Goal: Task Accomplishment & Management: Manage account settings

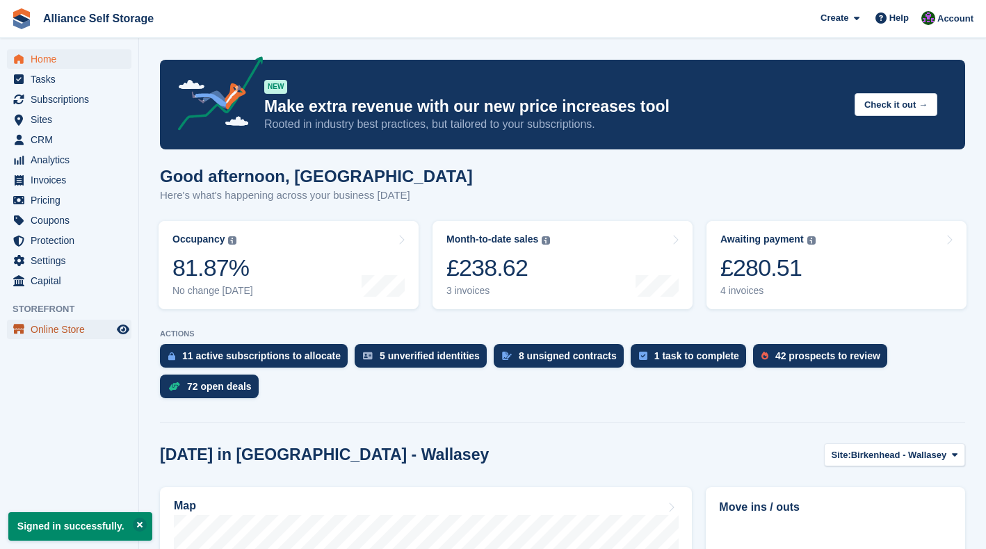
click at [68, 329] on span "Online Store" at bounding box center [72, 329] width 83 height 19
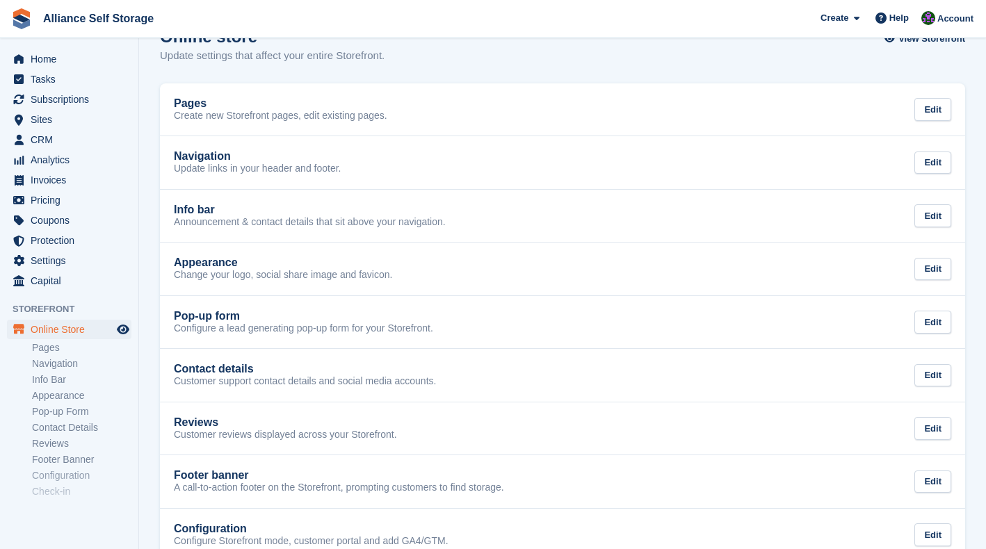
scroll to position [33, 0]
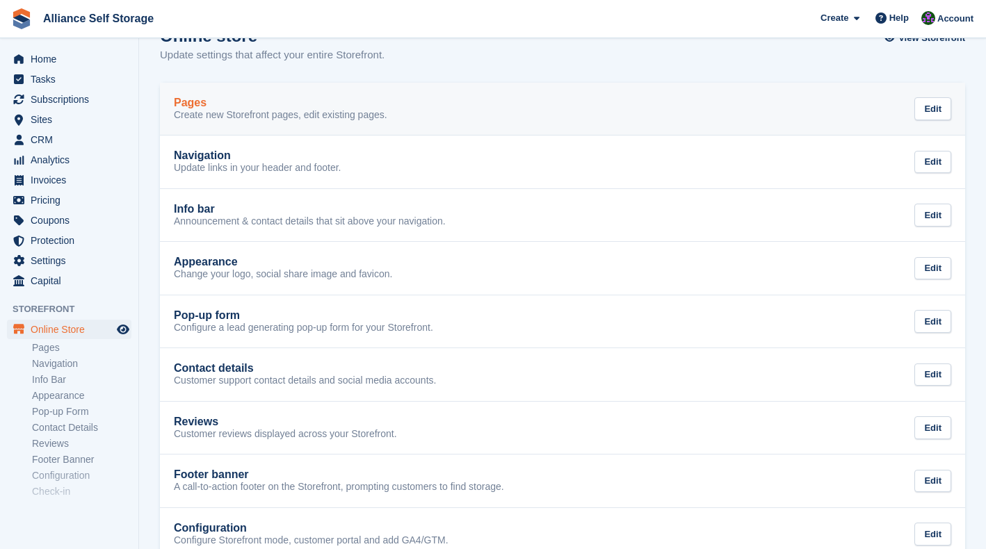
click at [435, 108] on div "Pages Create new Storefront pages, edit existing pages. Edit" at bounding box center [562, 109] width 777 height 25
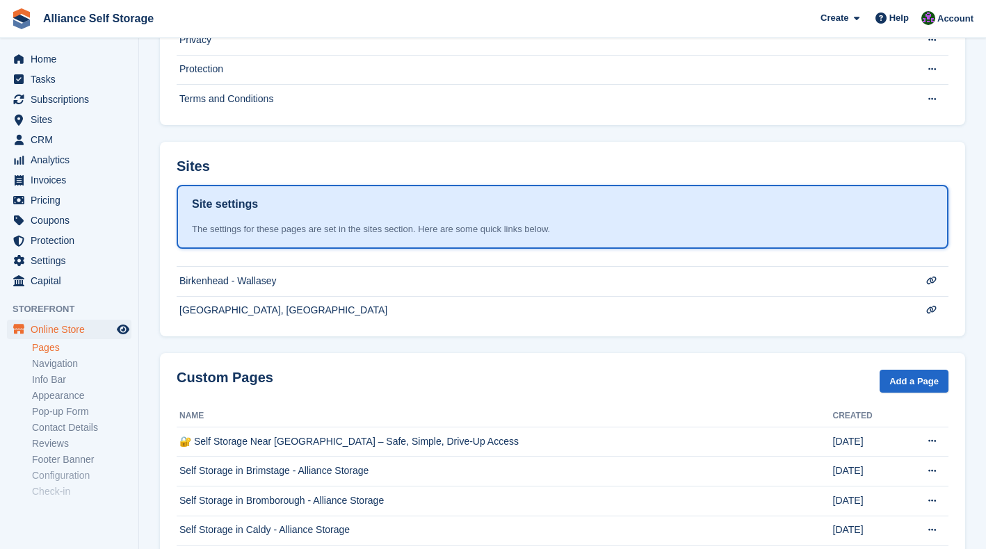
scroll to position [251, 0]
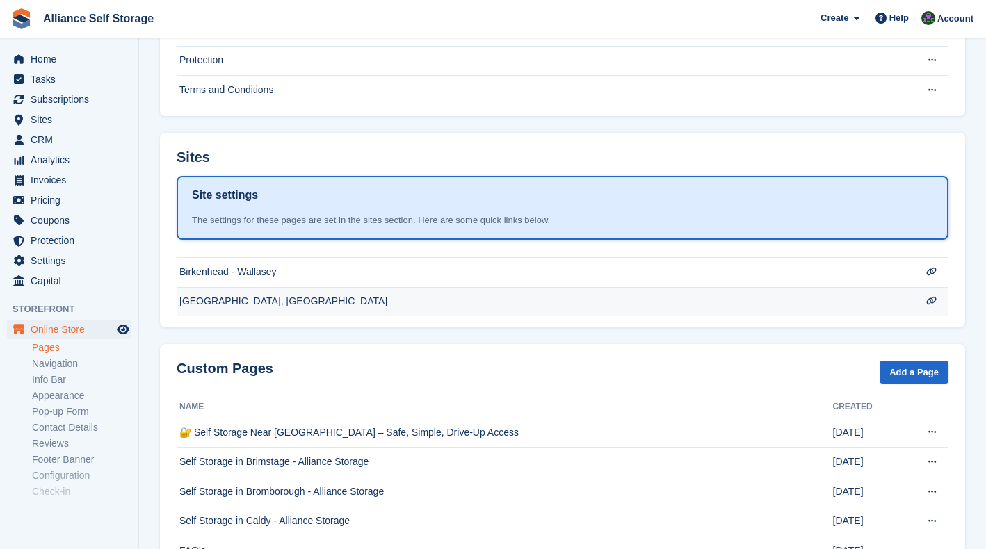
click at [637, 304] on td "[GEOGRAPHIC_DATA], [GEOGRAPHIC_DATA]" at bounding box center [543, 301] width 733 height 29
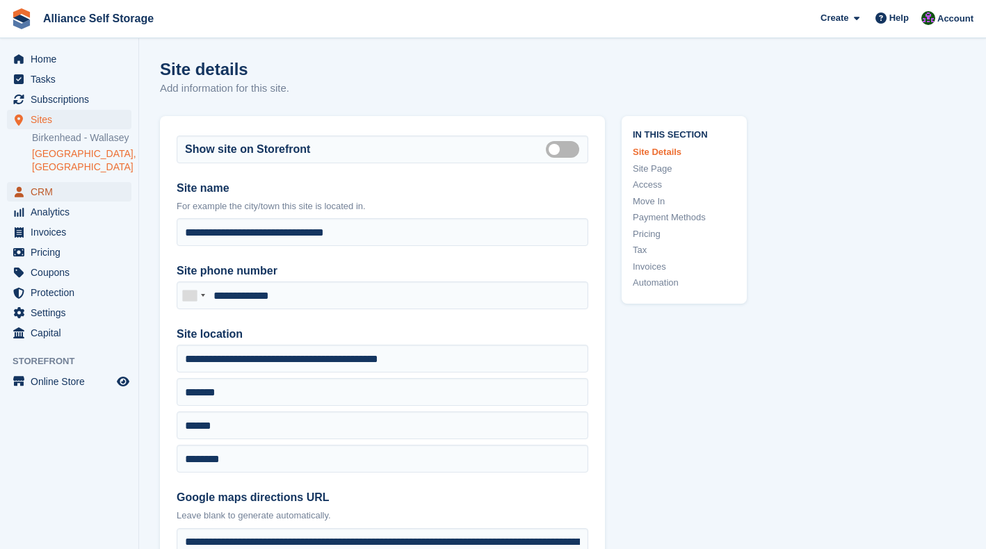
click at [33, 199] on span "CRM" at bounding box center [72, 191] width 83 height 19
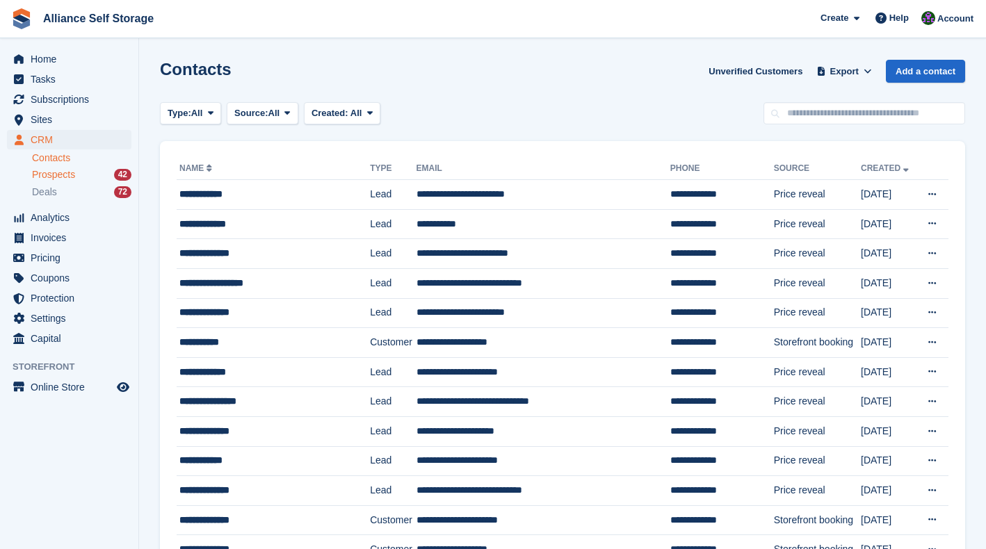
click at [60, 181] on span "Prospects" at bounding box center [53, 174] width 43 height 13
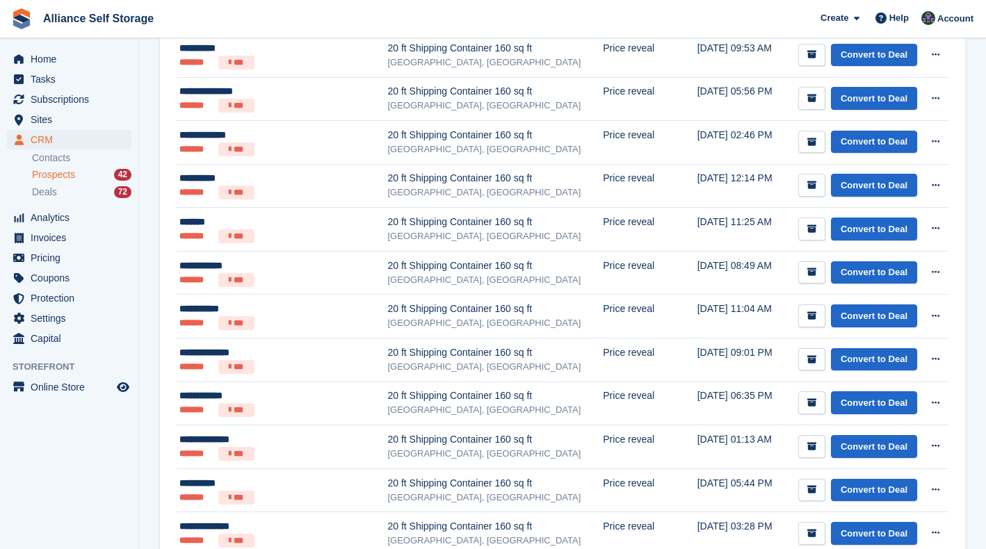
scroll to position [1555, 0]
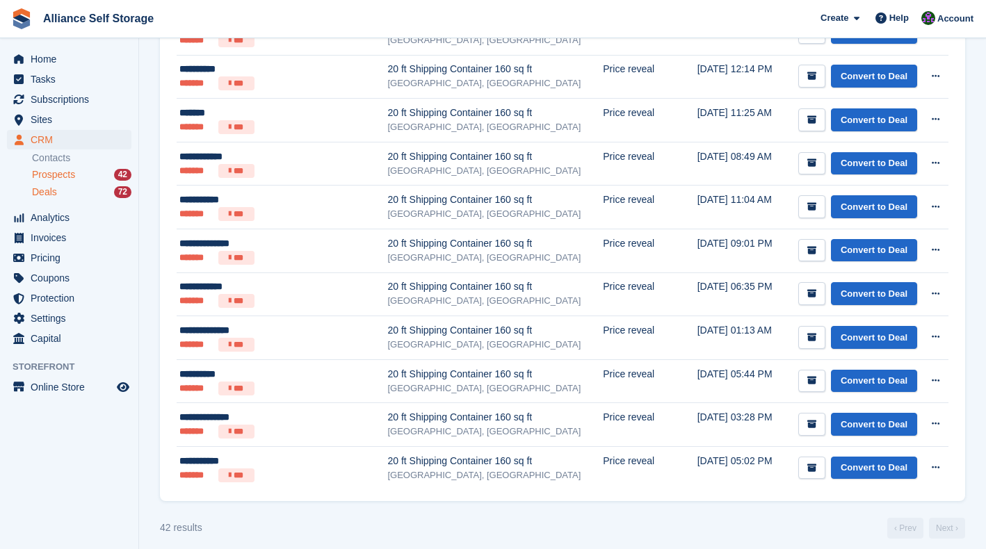
click at [64, 195] on div "Deals 72" at bounding box center [81, 192] width 99 height 13
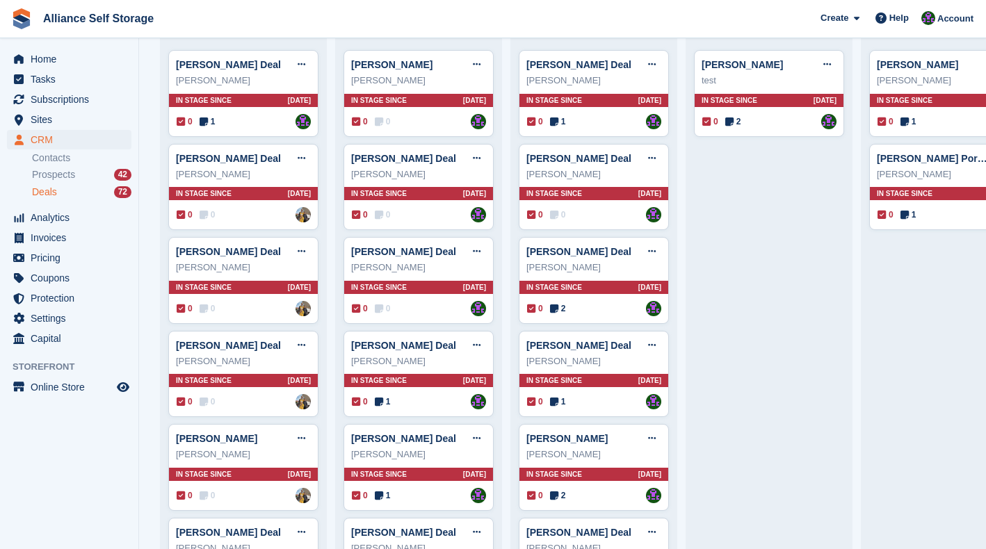
scroll to position [92, 0]
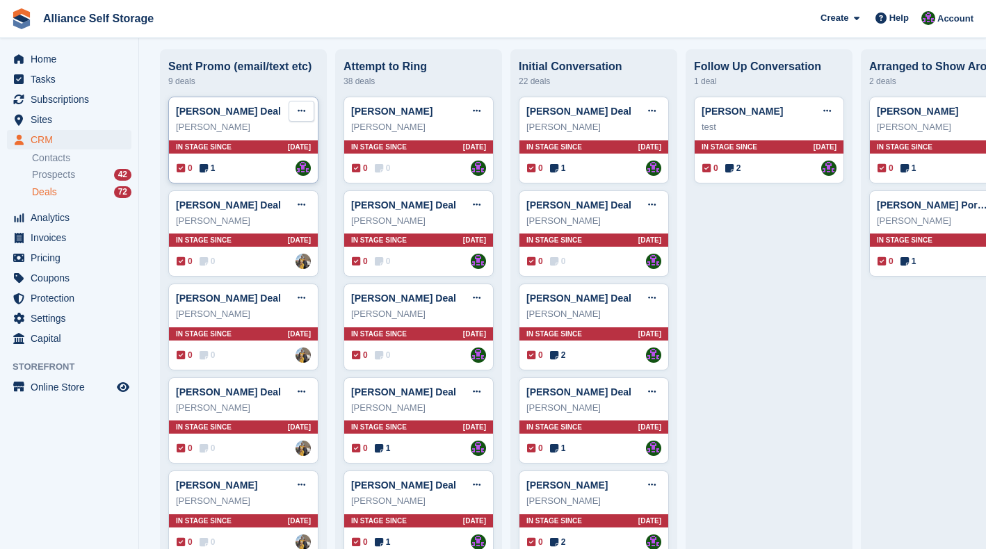
click at [295, 113] on button at bounding box center [301, 111] width 26 height 21
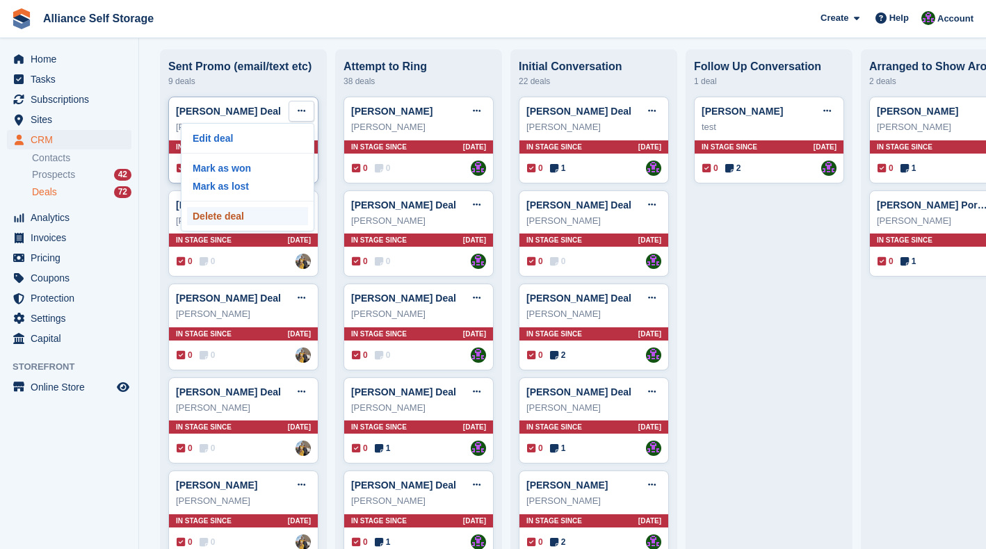
click at [235, 222] on p "Delete deal" at bounding box center [247, 216] width 121 height 18
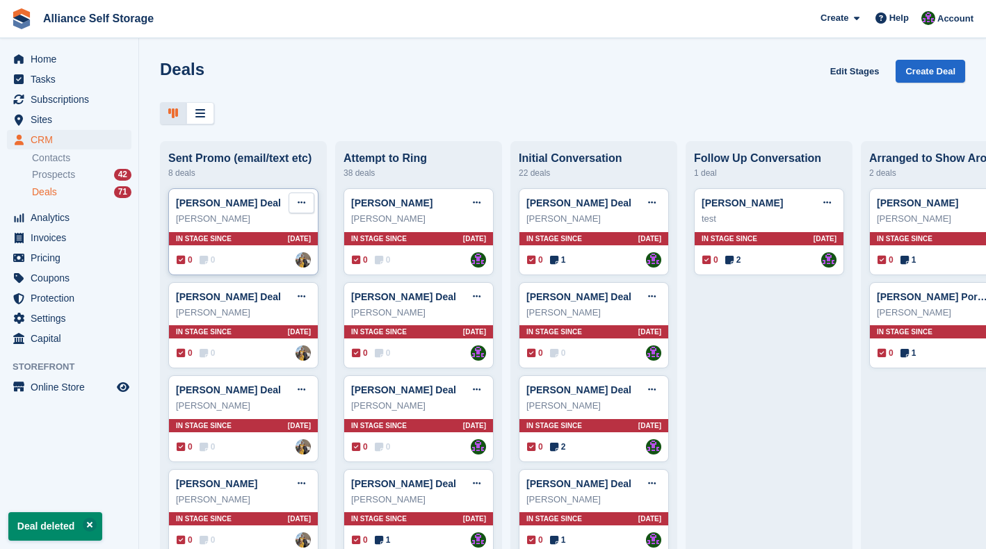
click at [293, 211] on button at bounding box center [301, 203] width 26 height 21
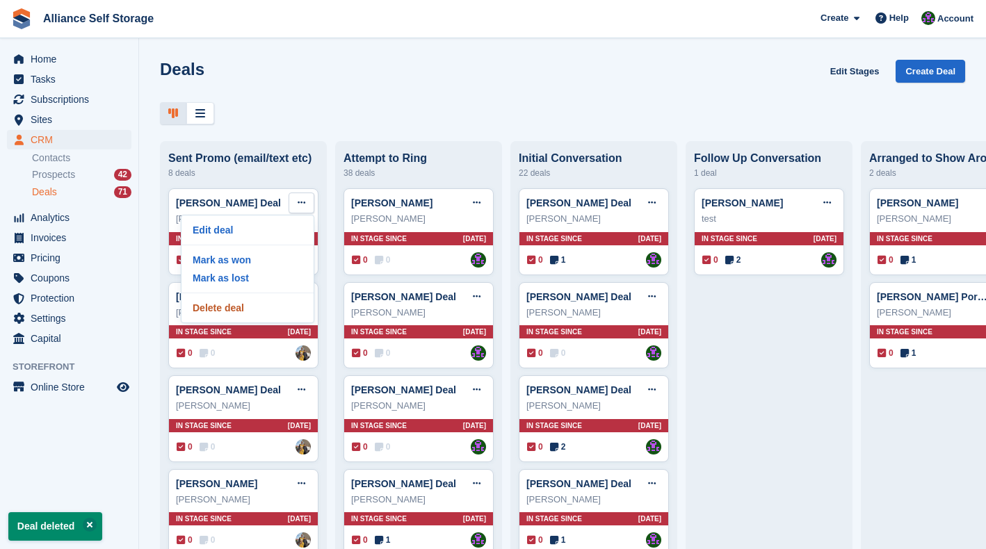
drag, startPoint x: 263, startPoint y: 308, endPoint x: 564, endPoint y: 51, distance: 396.0
click at [263, 309] on p "Delete deal" at bounding box center [247, 308] width 121 height 18
click at [242, 307] on p "Delete deal" at bounding box center [247, 308] width 121 height 18
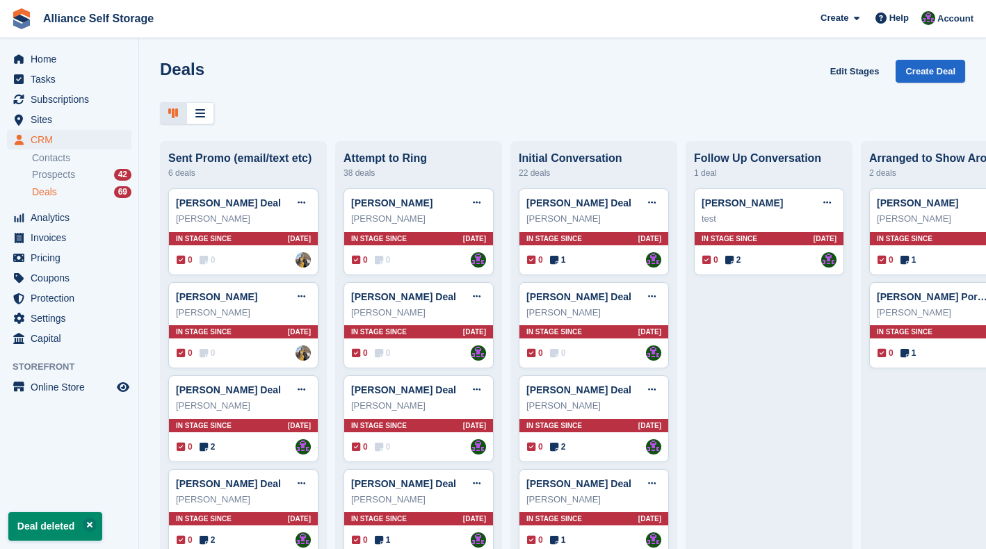
click at [304, 207] on icon at bounding box center [301, 202] width 8 height 9
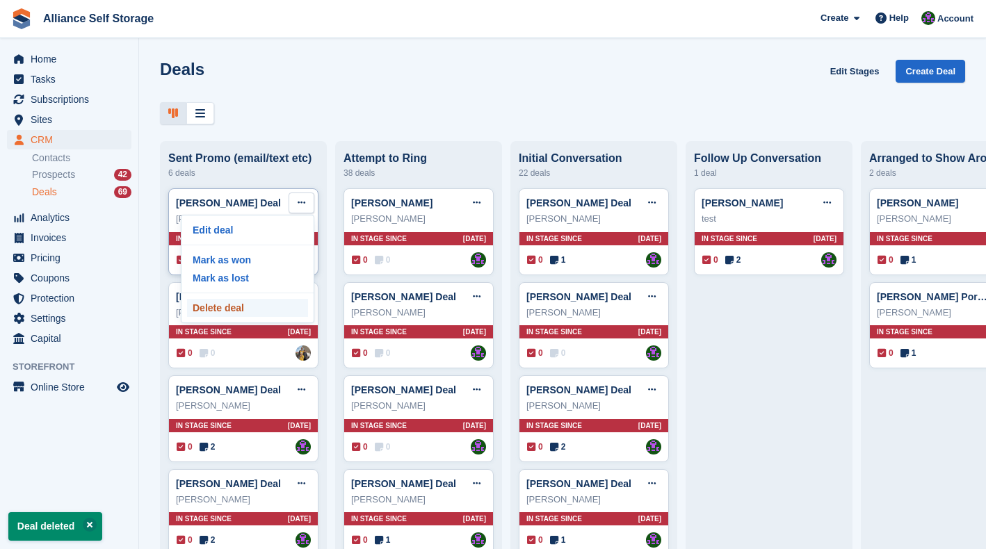
click at [268, 315] on p "Delete deal" at bounding box center [247, 308] width 121 height 18
click at [261, 308] on p "Delete deal" at bounding box center [247, 308] width 121 height 18
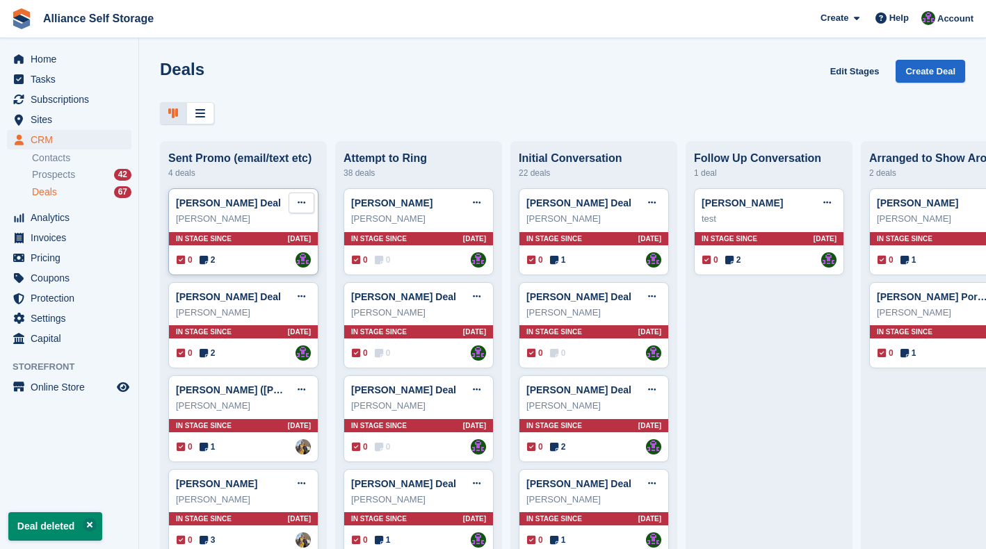
click at [297, 207] on icon at bounding box center [301, 202] width 8 height 9
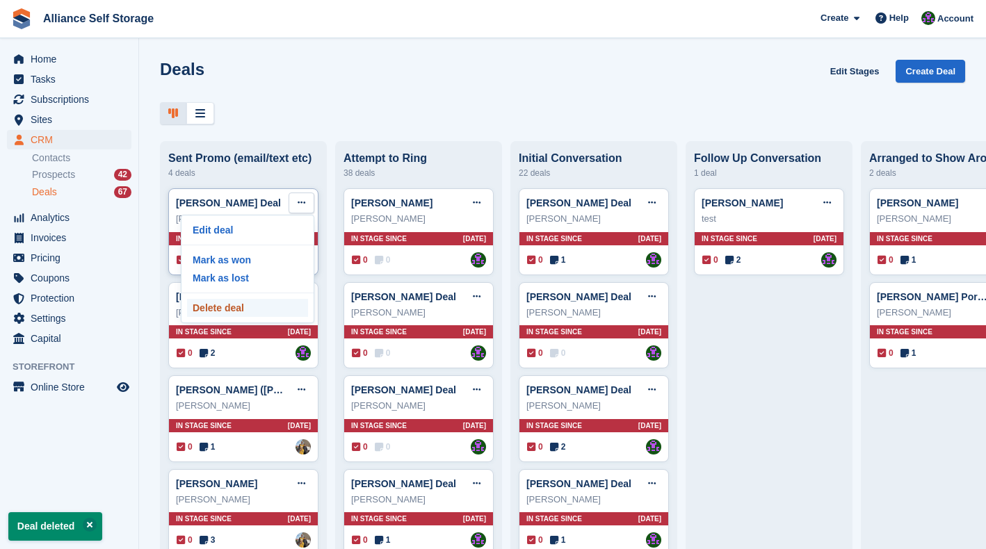
click at [266, 312] on p "Delete deal" at bounding box center [247, 308] width 121 height 18
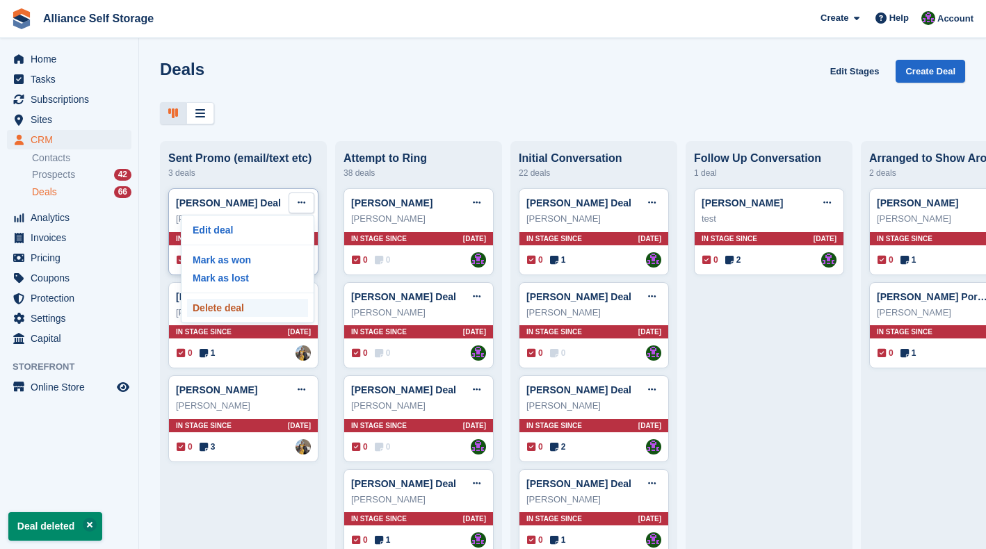
click at [231, 313] on p "Delete deal" at bounding box center [247, 308] width 121 height 18
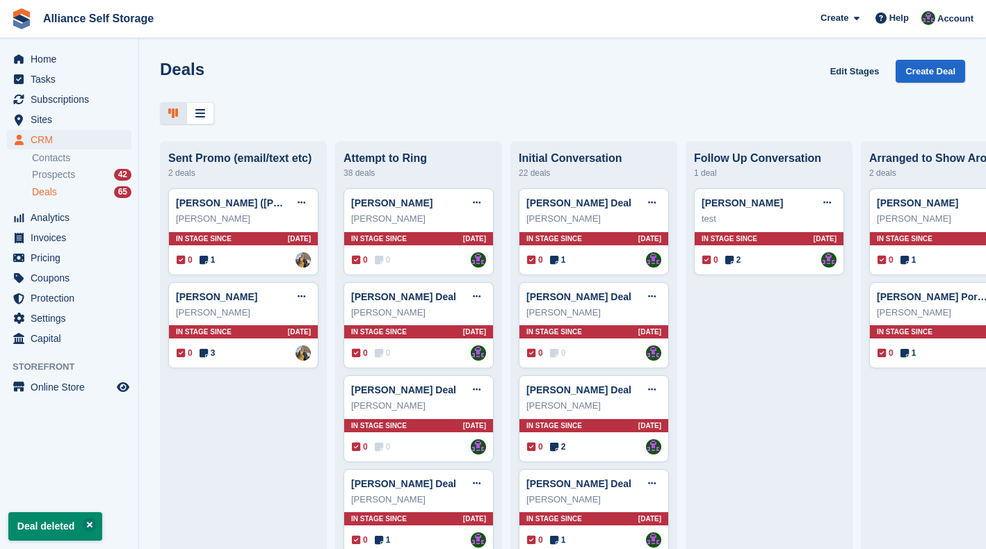
click at [304, 202] on icon at bounding box center [301, 202] width 8 height 9
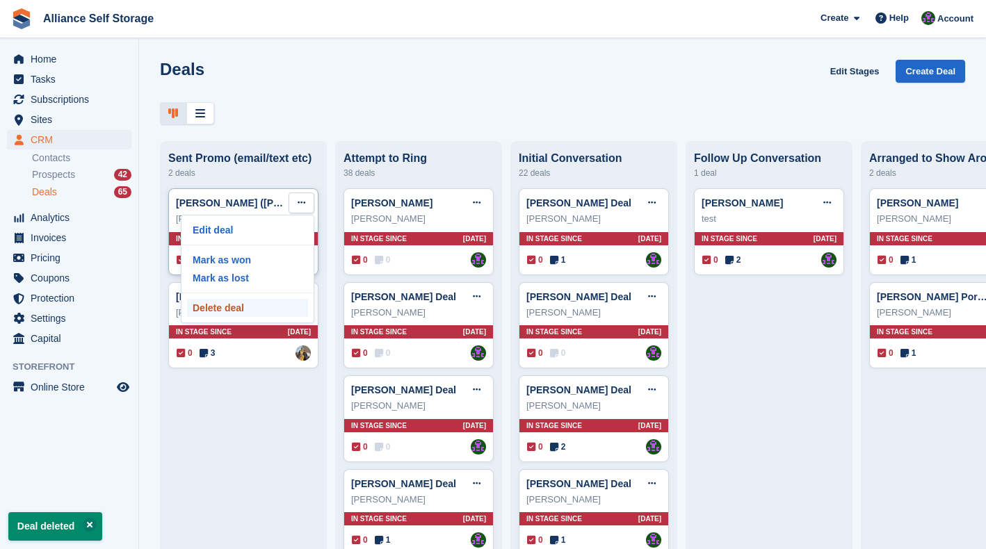
click at [252, 309] on p "Delete deal" at bounding box center [247, 308] width 121 height 18
click at [268, 310] on p "Delete deal" at bounding box center [247, 308] width 121 height 18
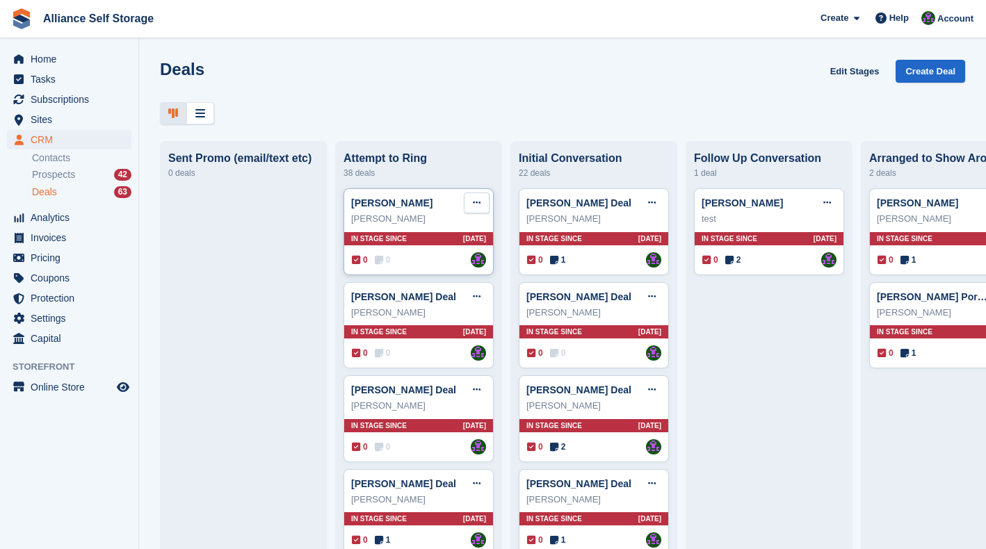
click at [481, 206] on button at bounding box center [477, 203] width 26 height 21
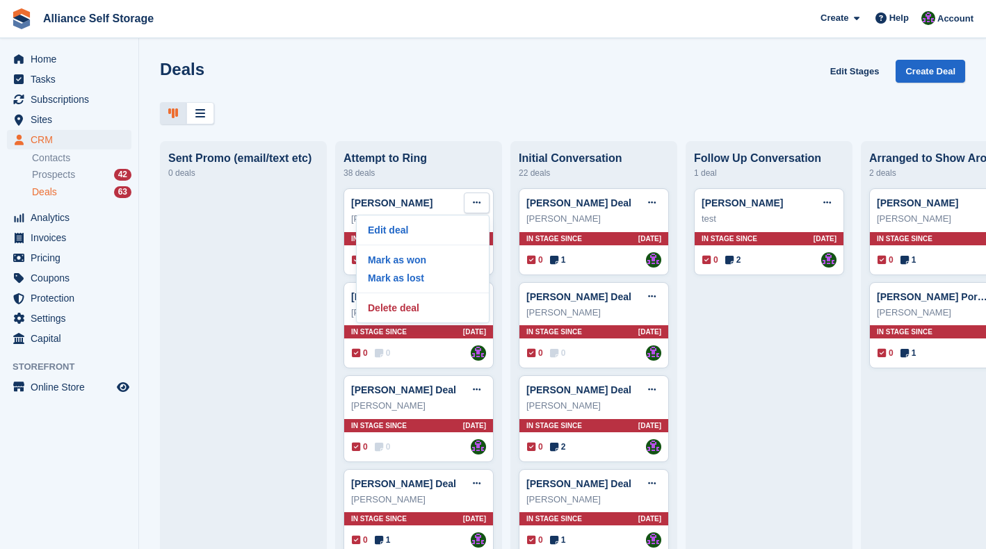
click at [491, 129] on div "Deals Edit Stages Create Deal Sent Promo (email/text etc) 0 deals Attempt to Ri…" at bounding box center [562, 274] width 847 height 549
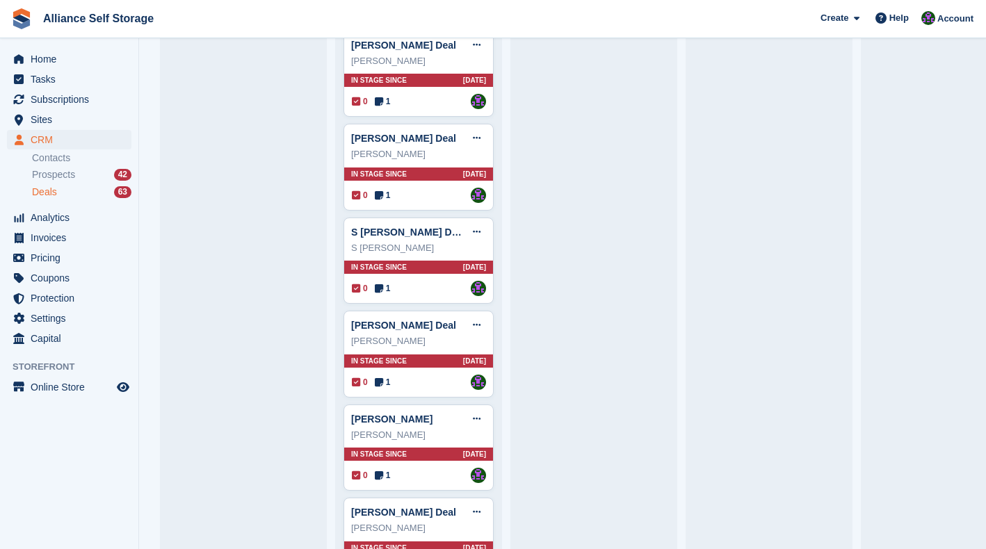
scroll to position [3182, 0]
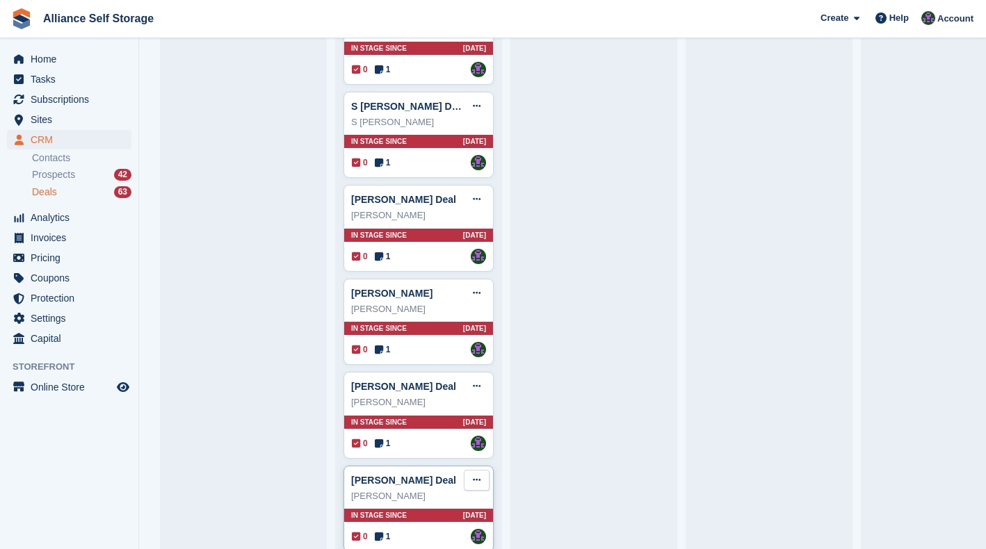
click at [474, 475] on icon at bounding box center [477, 479] width 8 height 9
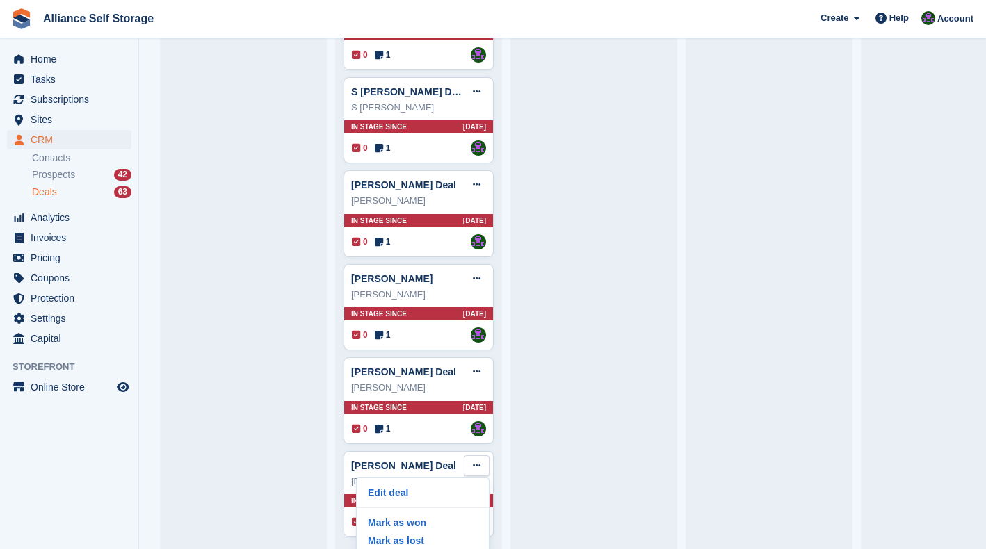
scroll to position [29, 0]
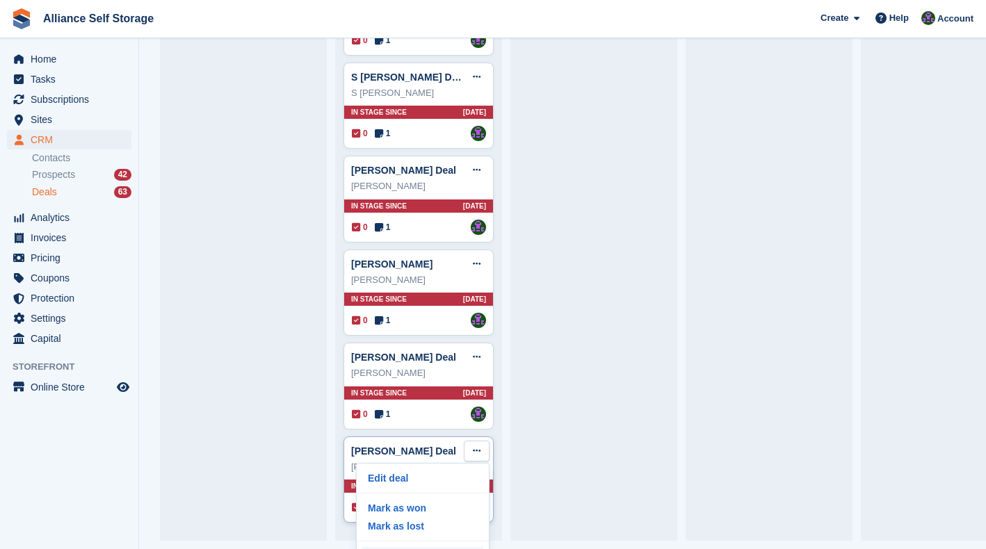
click at [389, 532] on div "Edit deal Mark as won Mark as lost Delete deal" at bounding box center [422, 517] width 133 height 108
click at [392, 547] on p "Delete deal" at bounding box center [422, 556] width 121 height 18
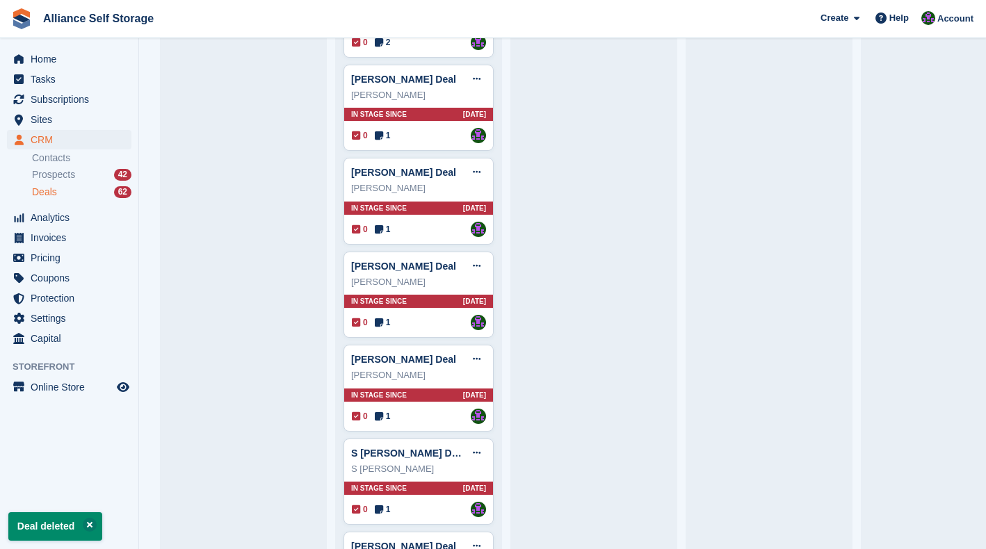
scroll to position [3089, 0]
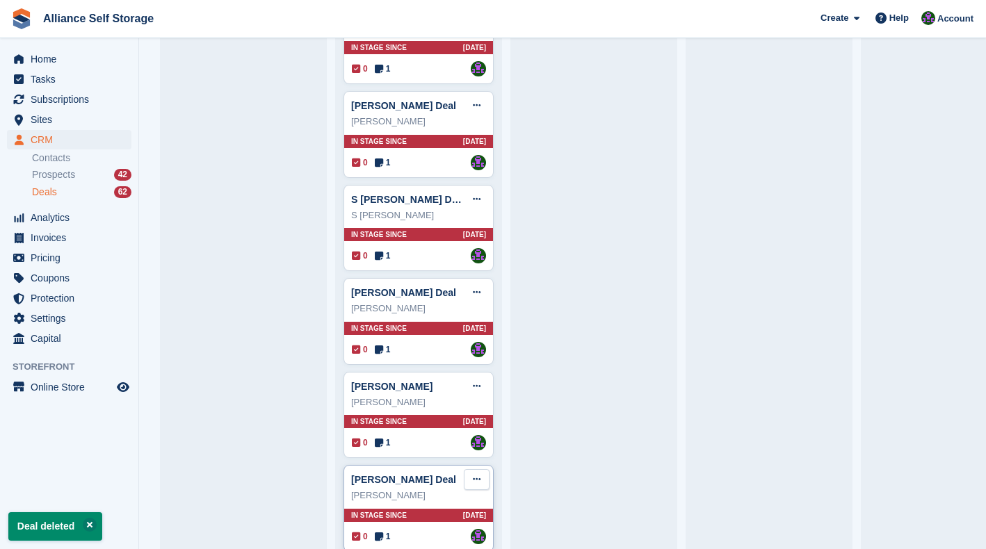
click at [467, 469] on button at bounding box center [477, 479] width 26 height 21
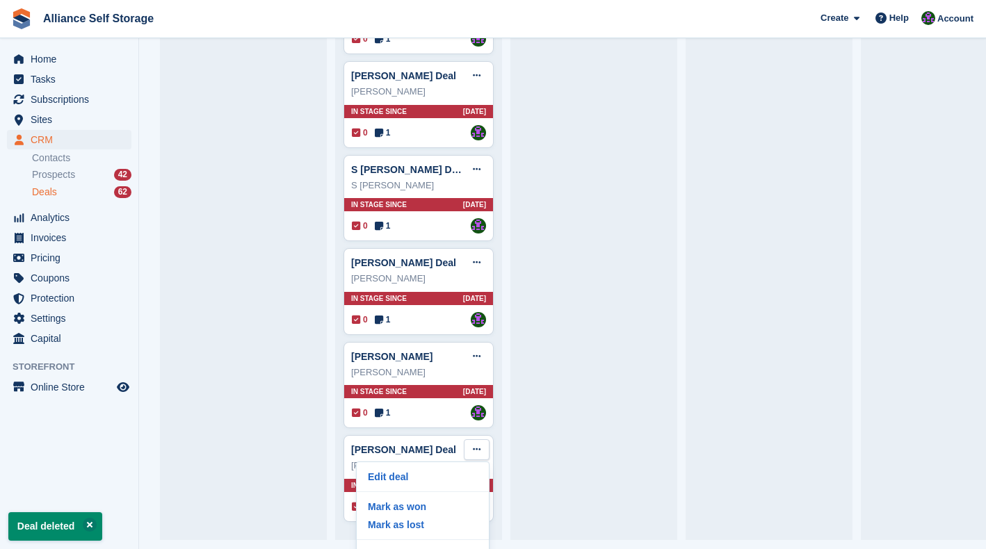
drag, startPoint x: 449, startPoint y: 528, endPoint x: 564, endPoint y: 47, distance: 494.5
click at [449, 546] on p "Delete deal" at bounding box center [422, 555] width 121 height 18
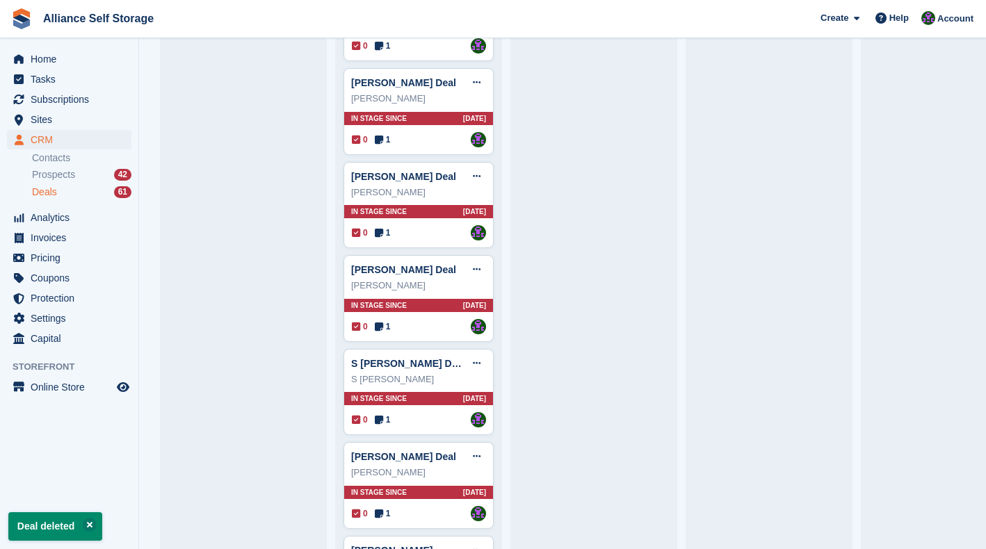
scroll to position [2997, 0]
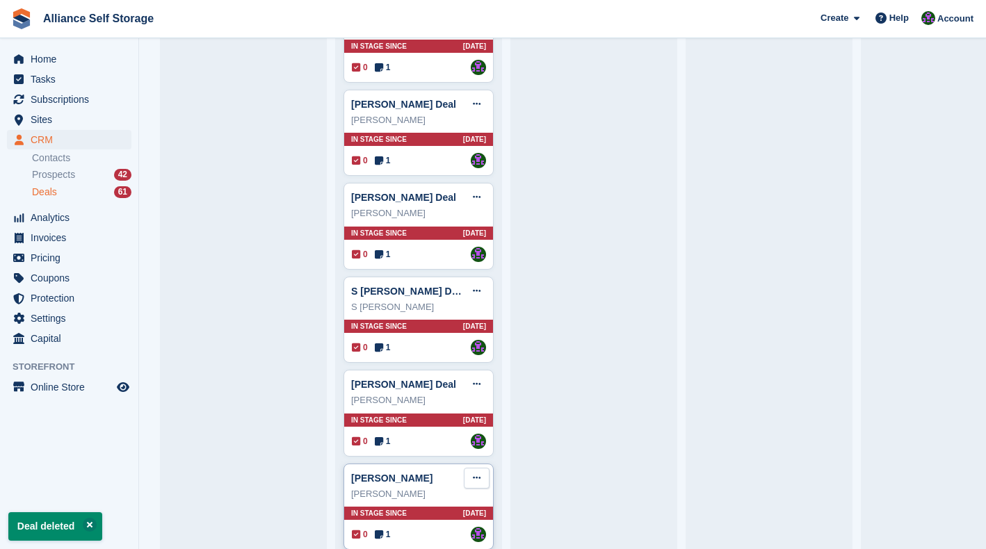
click at [472, 468] on button at bounding box center [477, 478] width 26 height 21
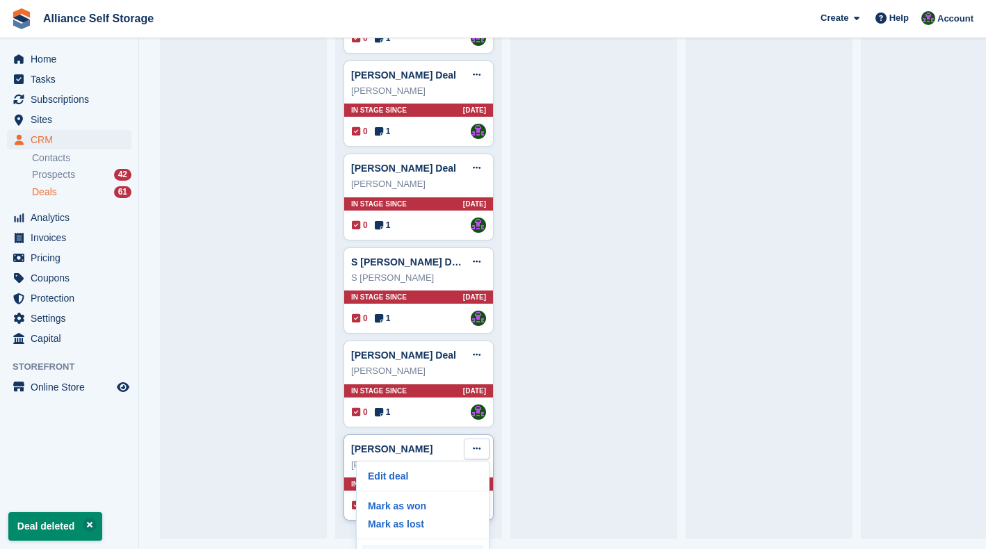
click at [442, 545] on p "Delete deal" at bounding box center [422, 554] width 121 height 18
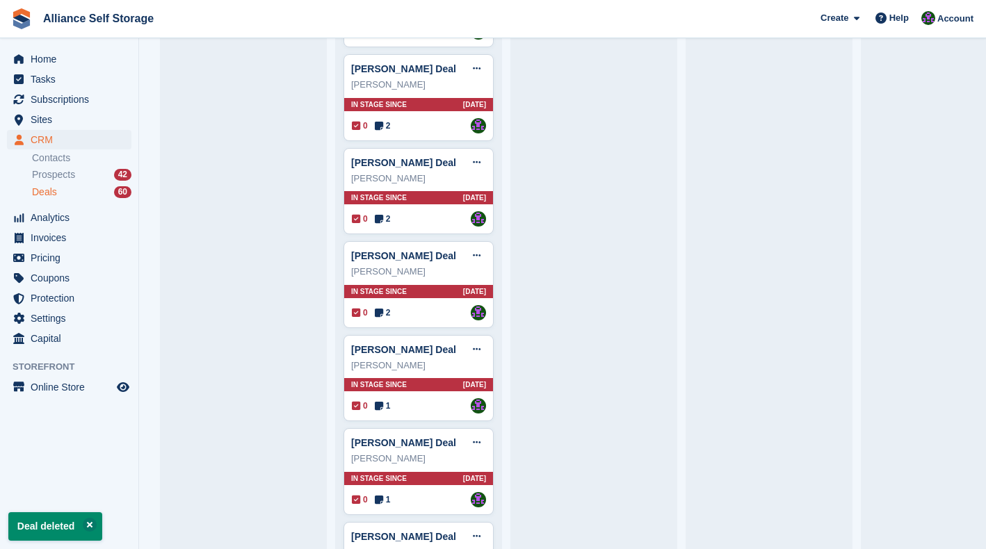
scroll to position [2904, 0]
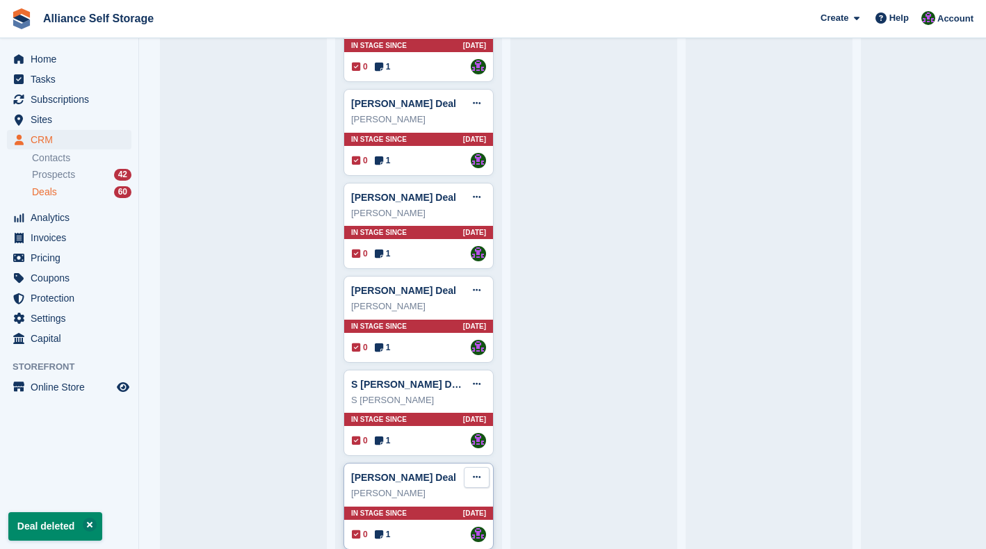
click at [481, 467] on button at bounding box center [477, 477] width 26 height 21
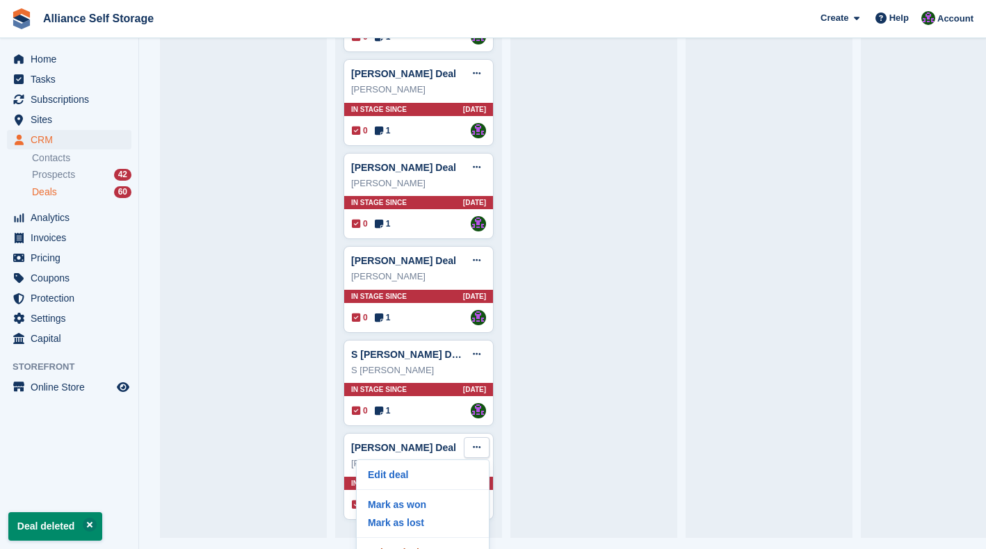
click at [430, 544] on p "Delete deal" at bounding box center [422, 553] width 121 height 18
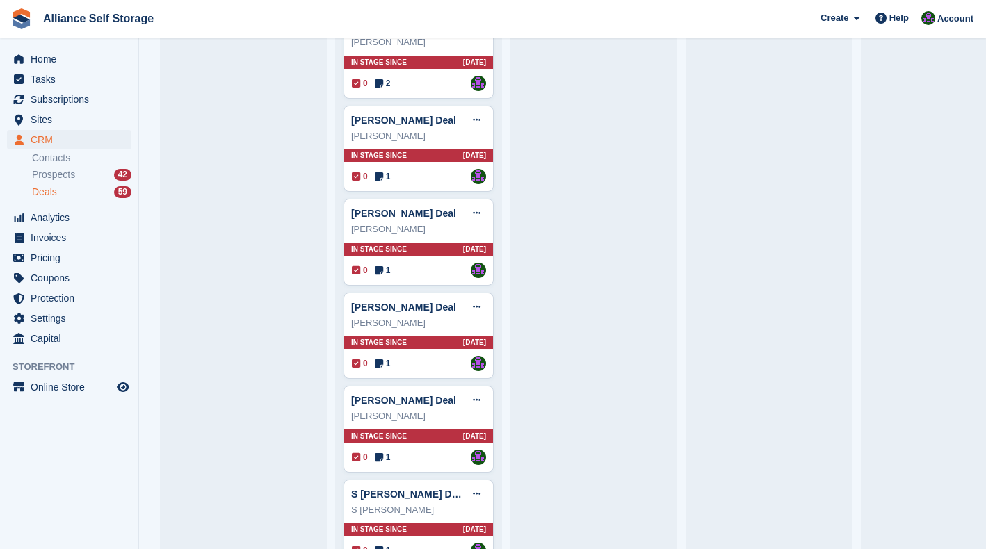
scroll to position [2812, 0]
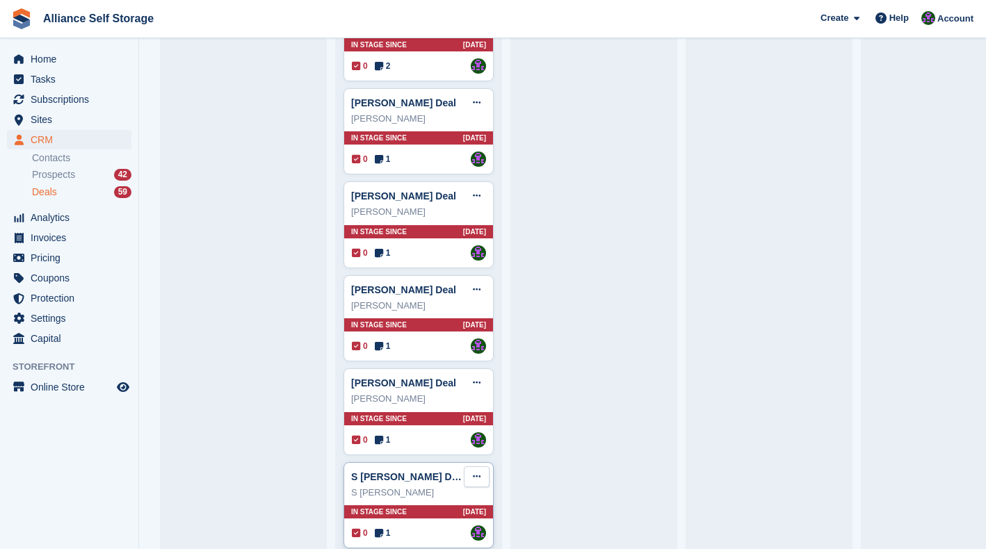
click at [473, 472] on icon at bounding box center [477, 476] width 8 height 9
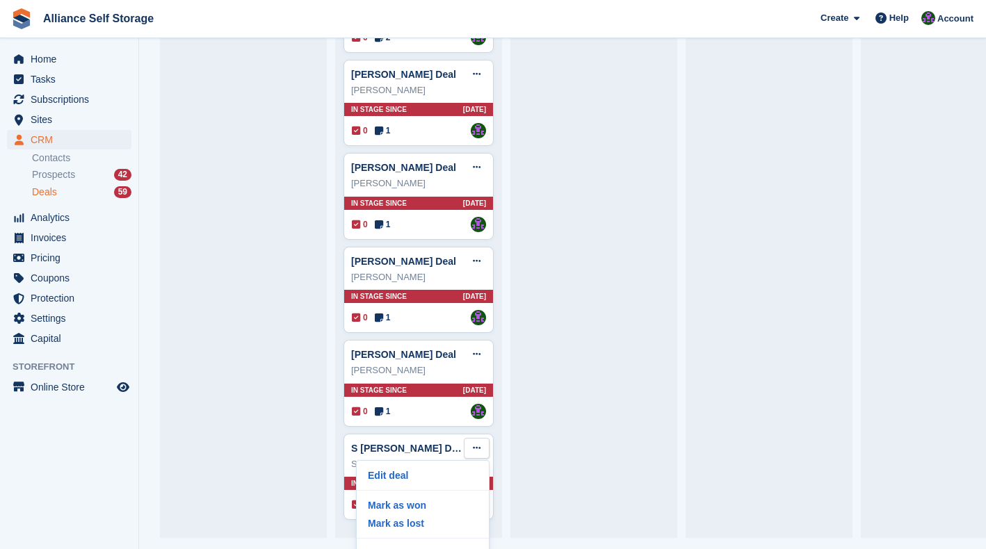
scroll to position [29, 0]
click at [393, 544] on p "Delete deal" at bounding box center [422, 553] width 121 height 18
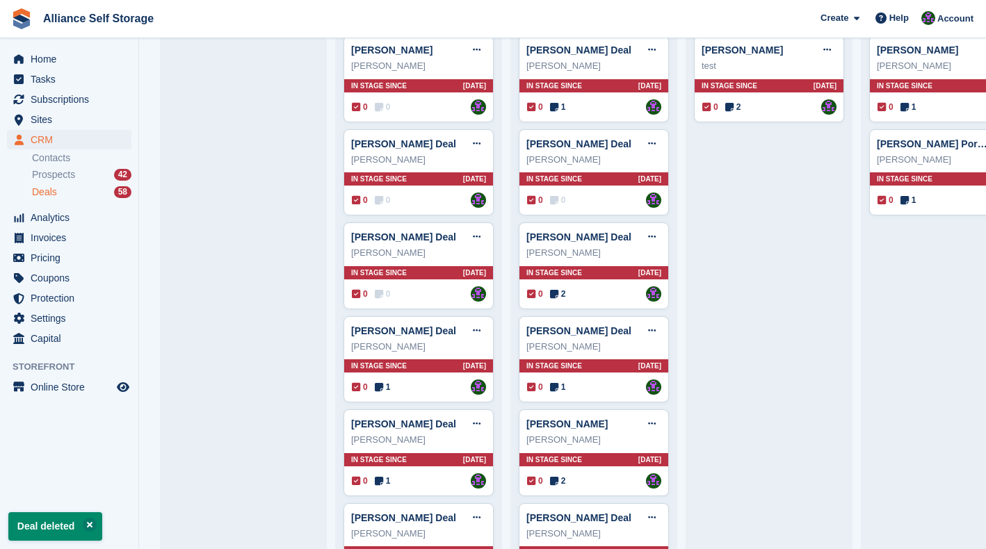
scroll to position [0, 0]
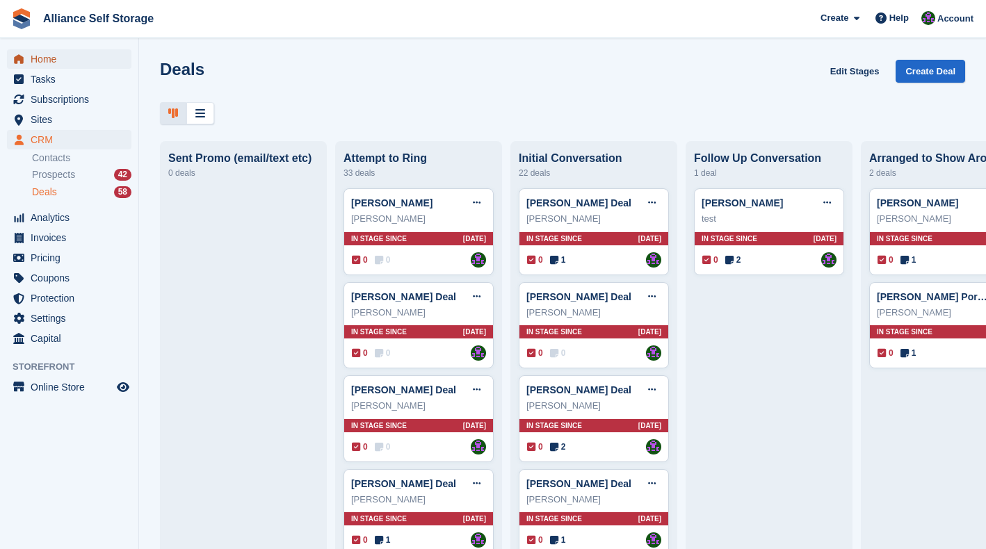
click at [63, 51] on span "Home" at bounding box center [72, 58] width 83 height 19
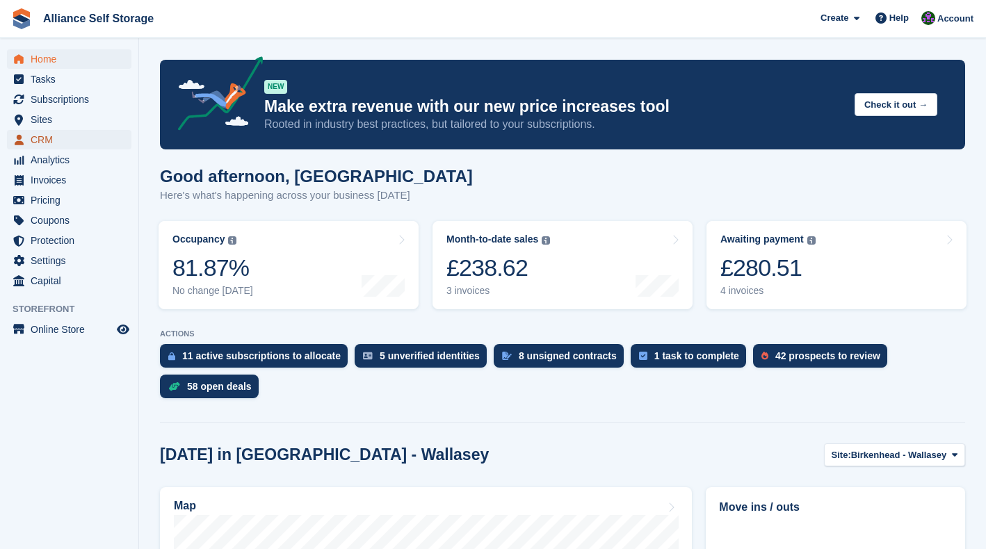
click at [51, 140] on span "CRM" at bounding box center [72, 139] width 83 height 19
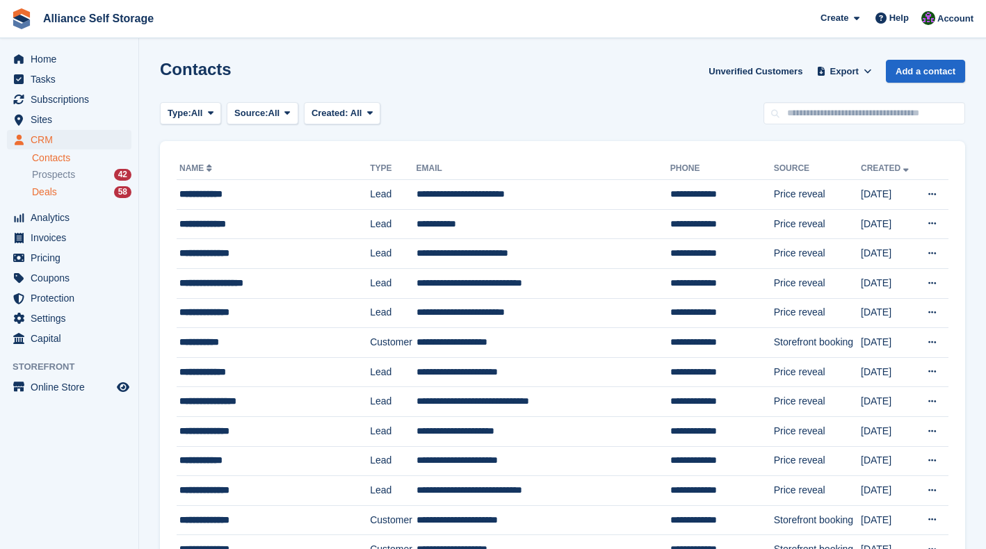
click at [57, 197] on div "Deals 58" at bounding box center [81, 192] width 99 height 13
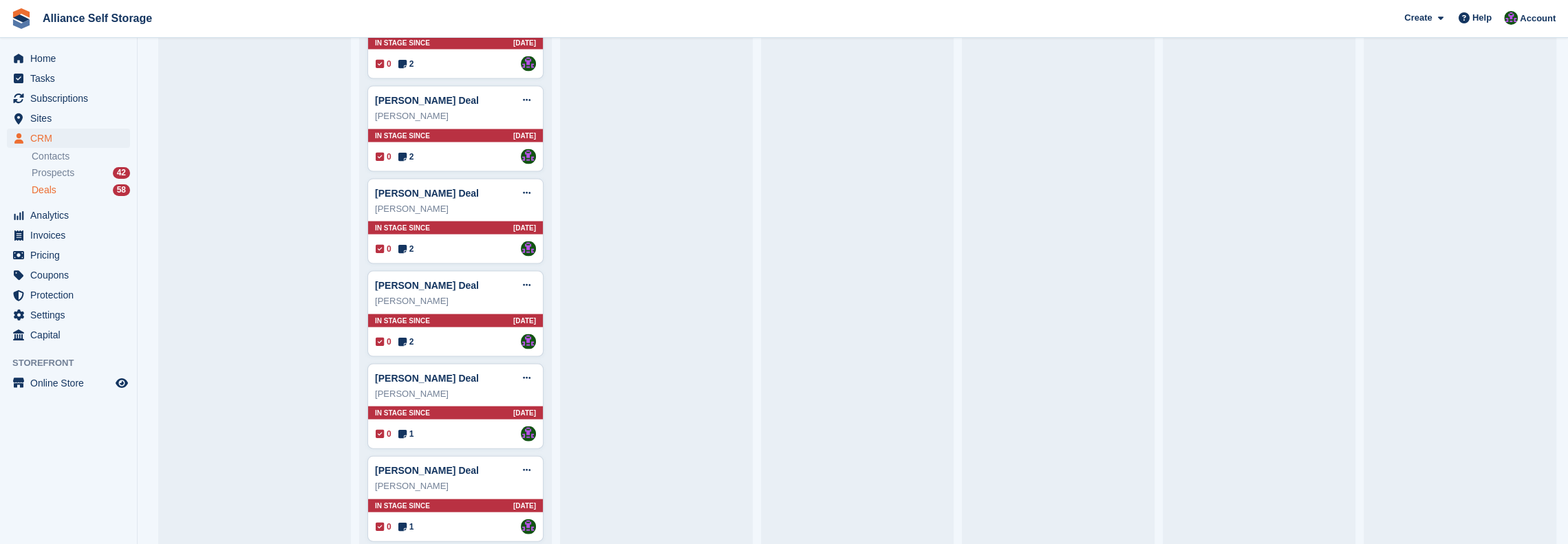
scroll to position [2677, 0]
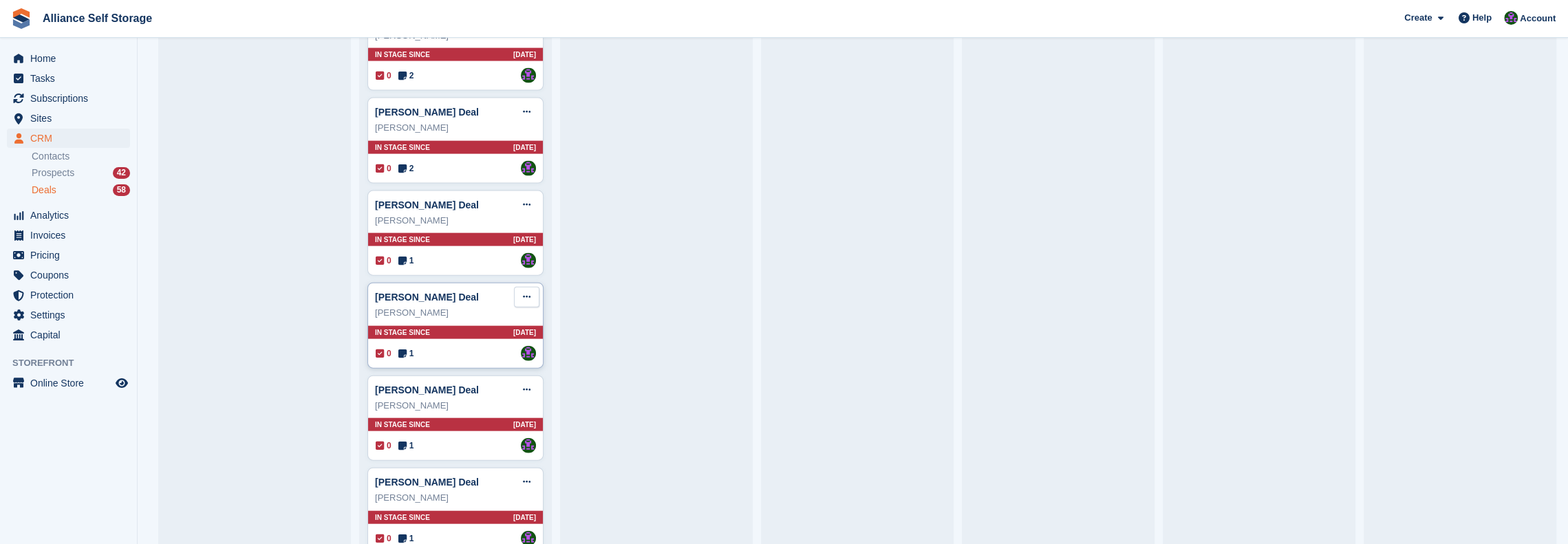
click at [531, 287] on button at bounding box center [527, 297] width 26 height 21
click at [462, 392] on p "Delete deal" at bounding box center [473, 401] width 120 height 18
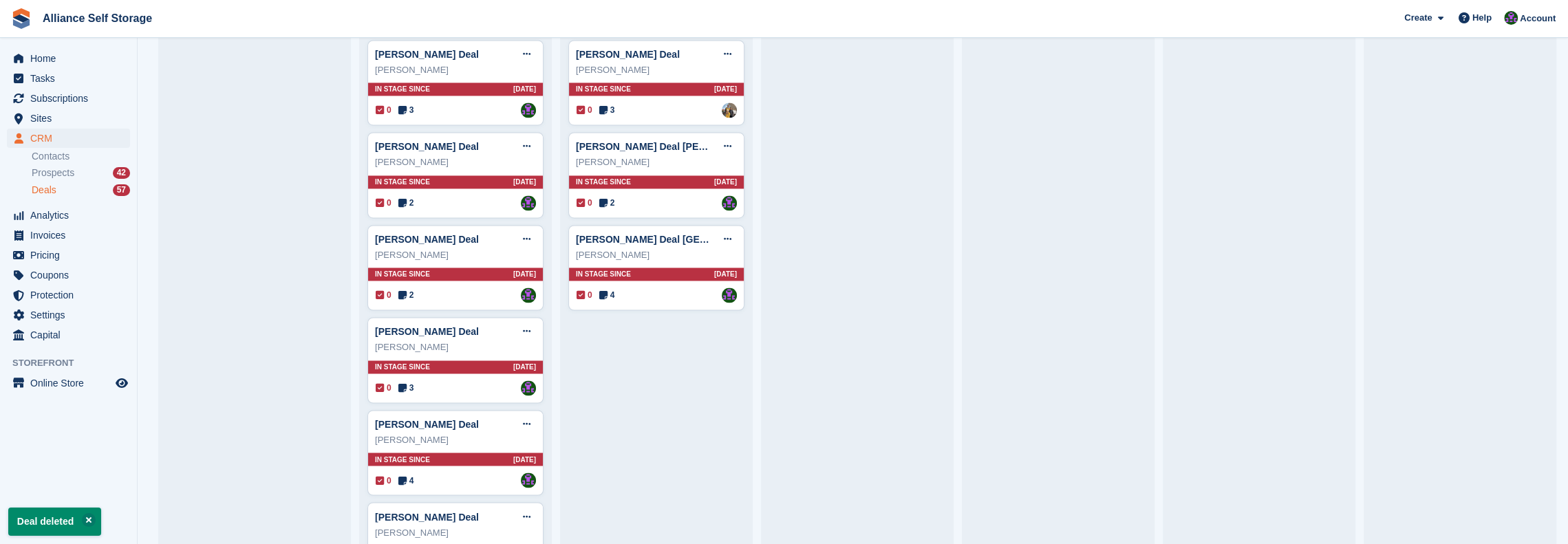
scroll to position [2586, 0]
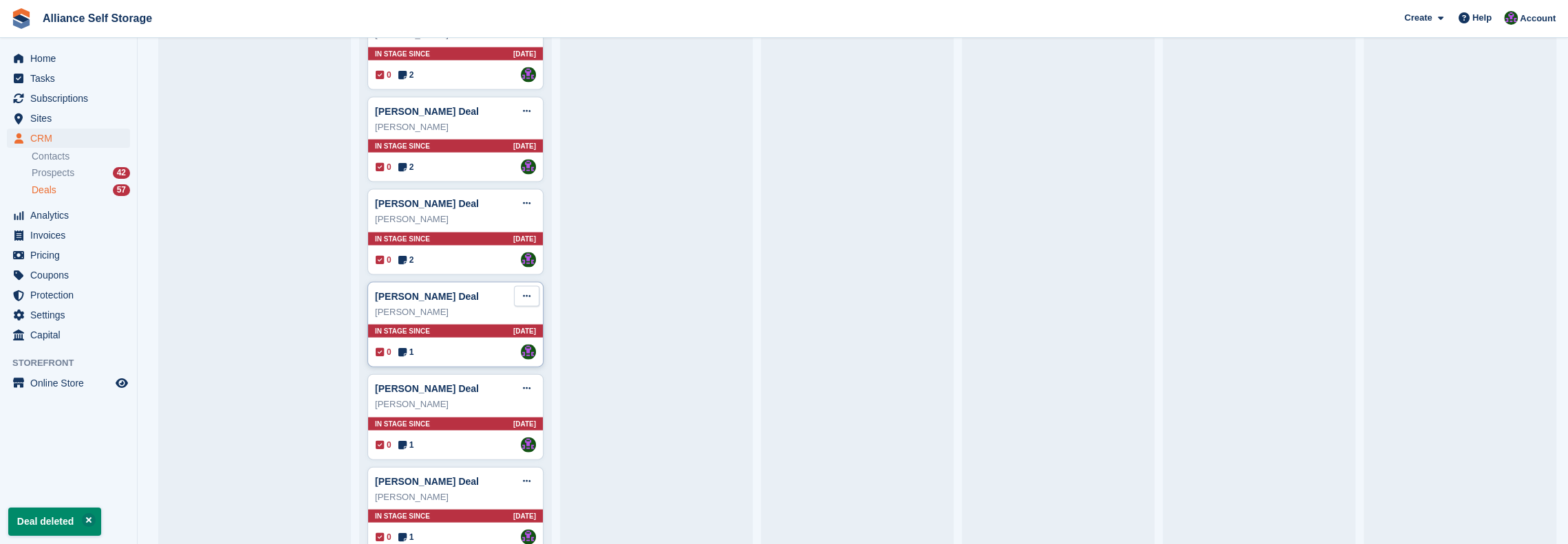
click at [523, 292] on icon at bounding box center [527, 296] width 8 height 9
click at [449, 392] on p "Delete deal" at bounding box center [473, 401] width 120 height 18
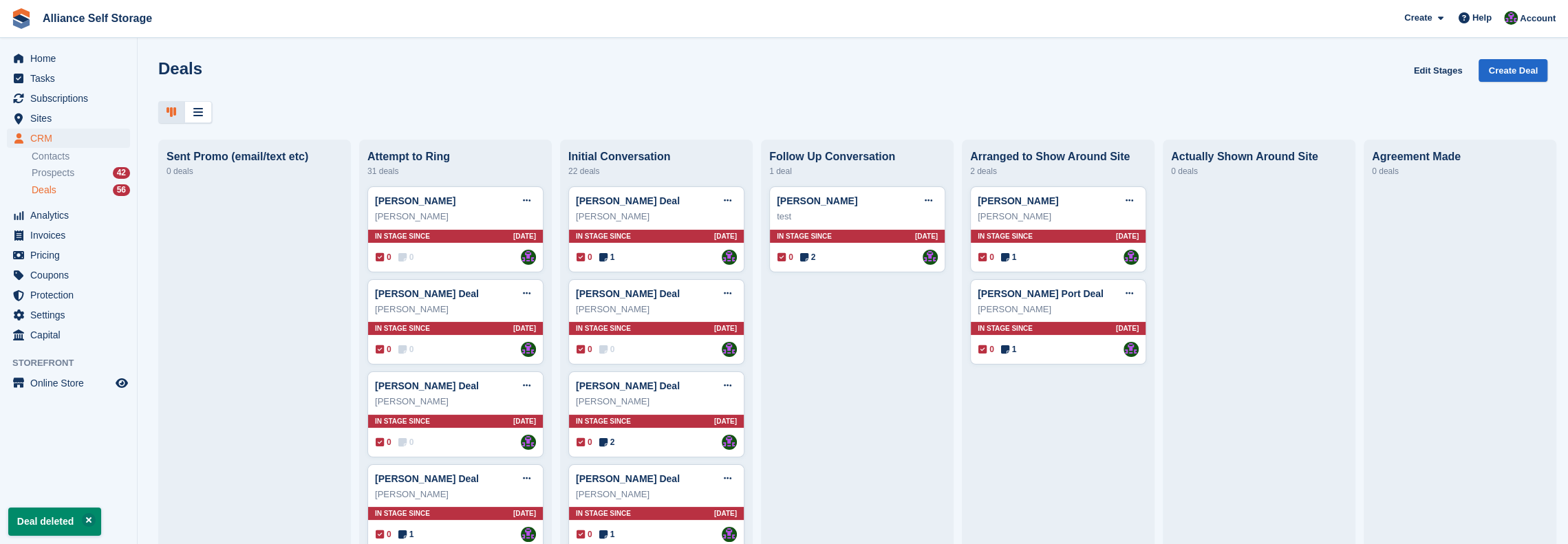
scroll to position [2494, 0]
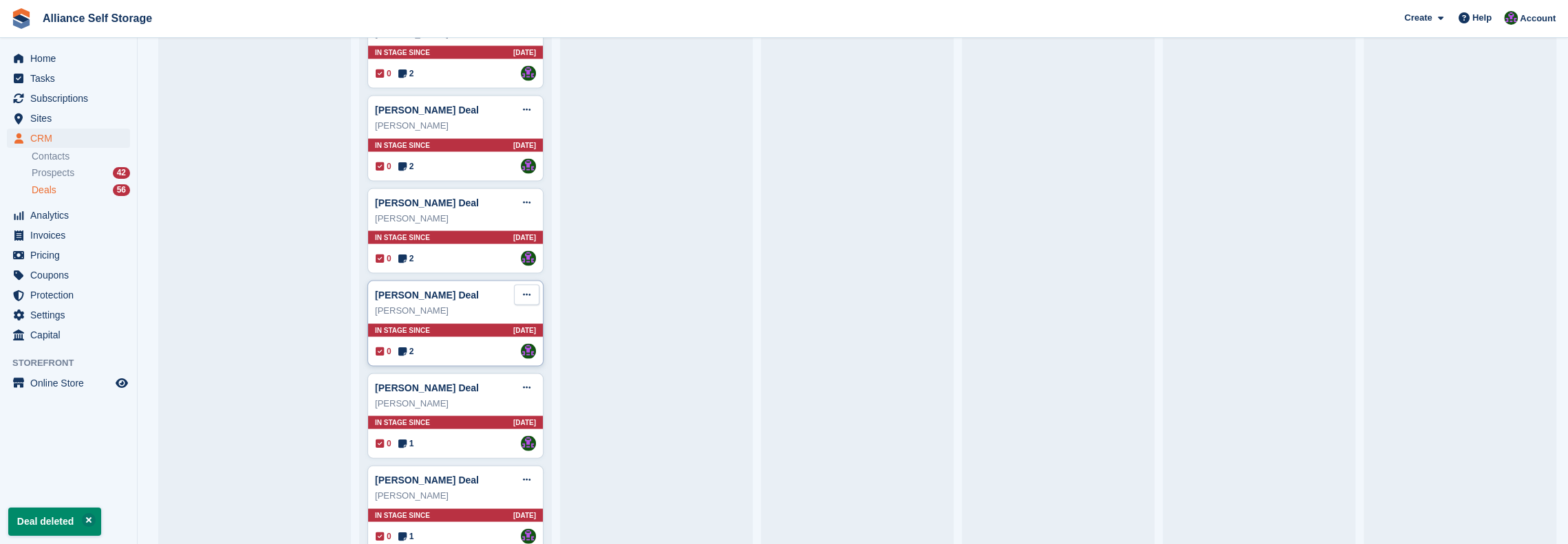
click at [526, 285] on button at bounding box center [527, 295] width 26 height 21
click at [479, 390] on p "Delete deal" at bounding box center [473, 399] width 120 height 18
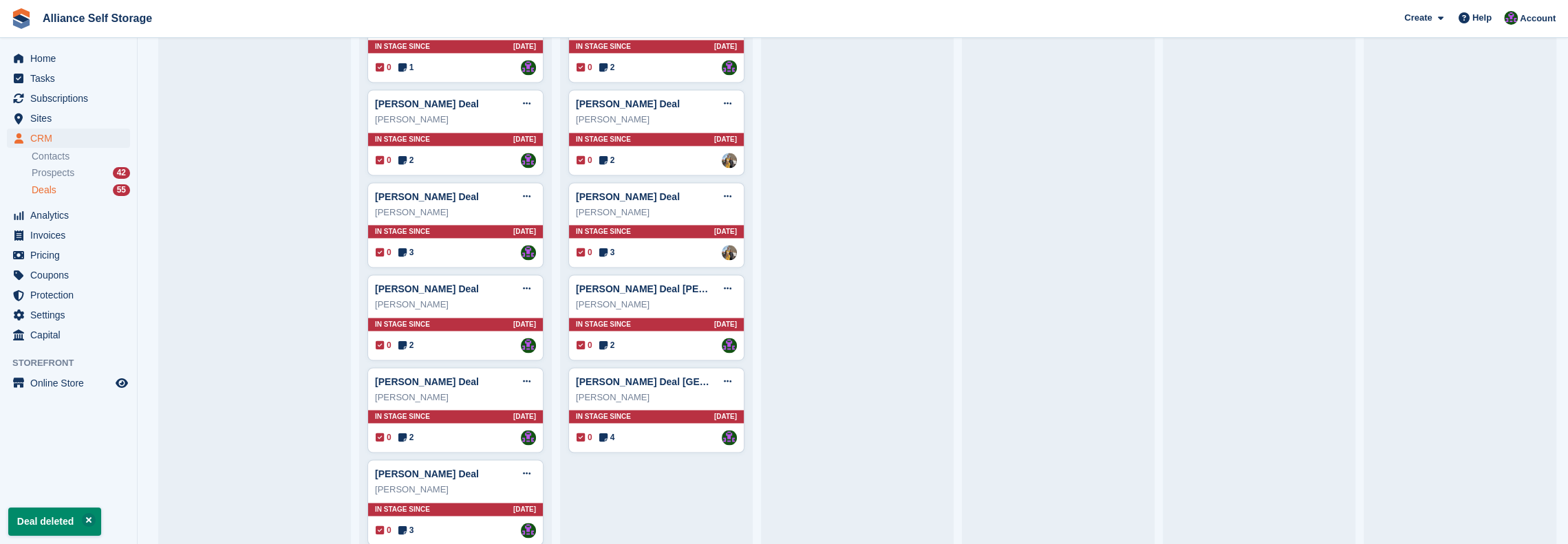
scroll to position [2403, 0]
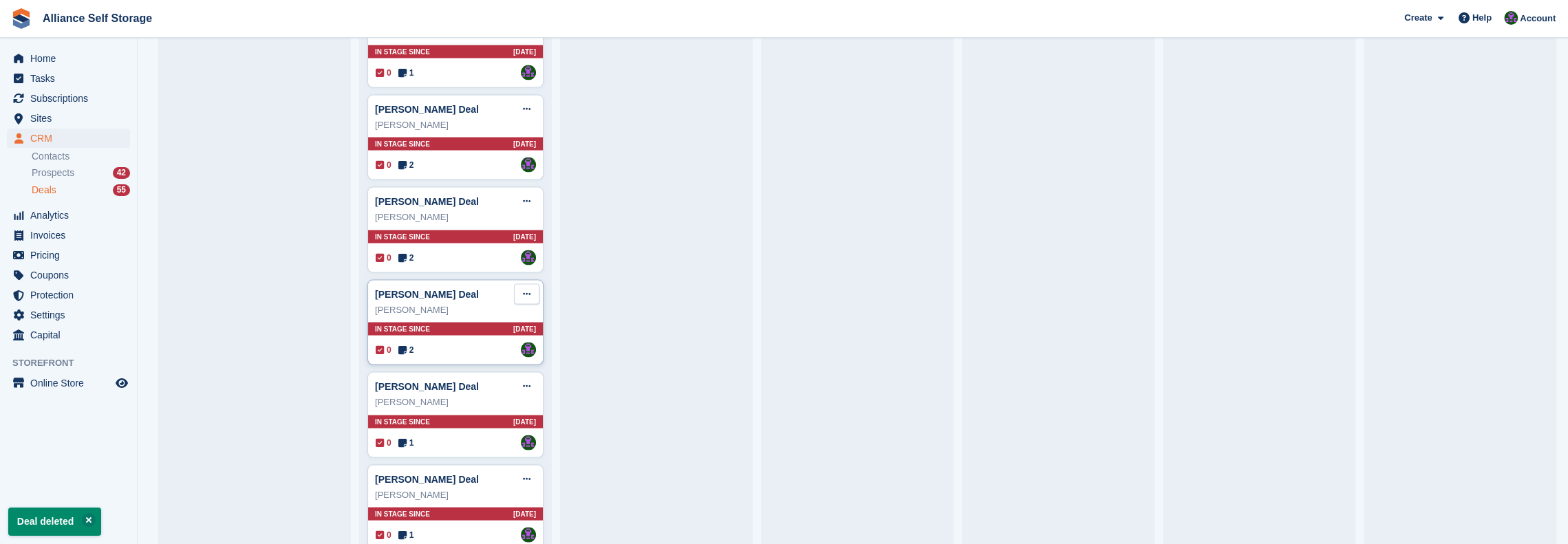
click at [522, 284] on button at bounding box center [527, 294] width 26 height 21
click at [480, 389] on p "Delete deal" at bounding box center [473, 398] width 120 height 18
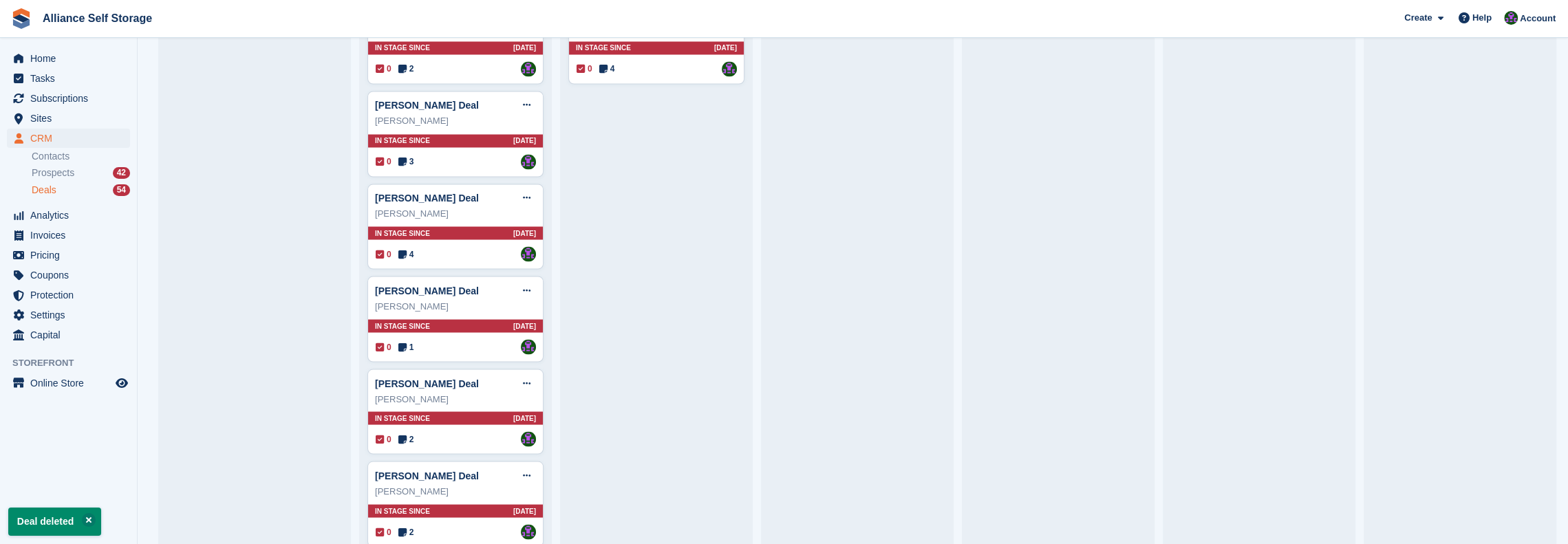
scroll to position [2312, 0]
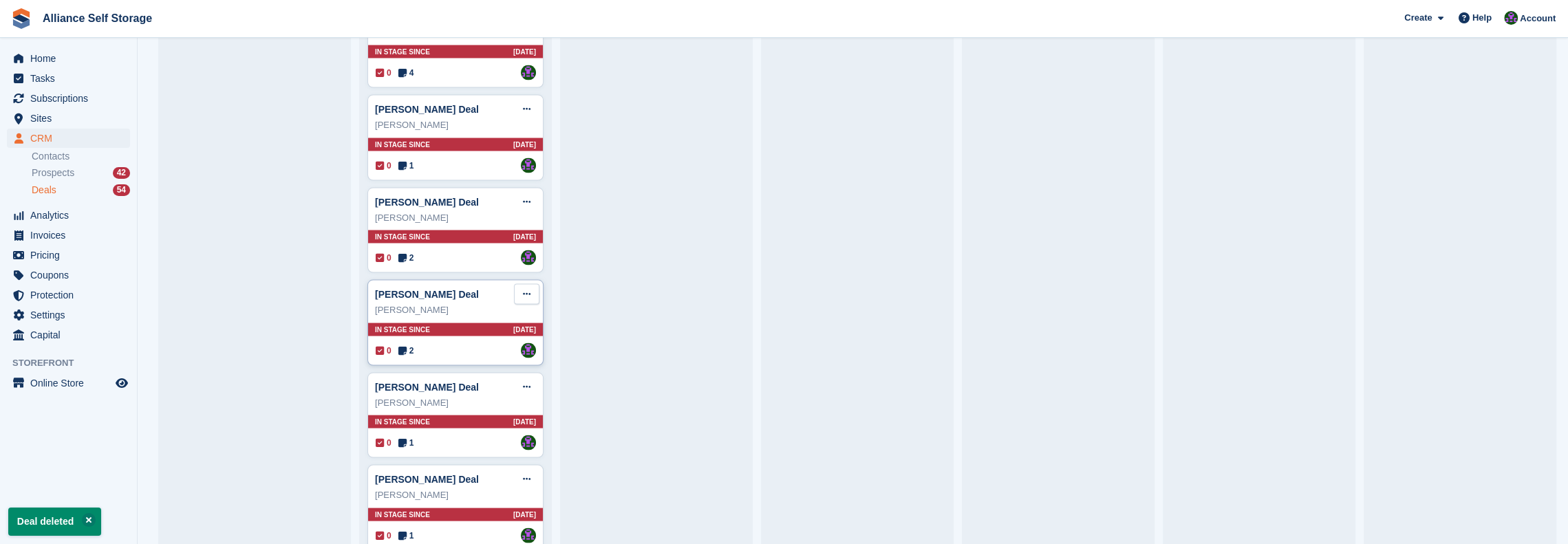
click at [527, 289] on icon at bounding box center [527, 293] width 8 height 9
click at [464, 389] on p "Delete deal" at bounding box center [473, 398] width 120 height 18
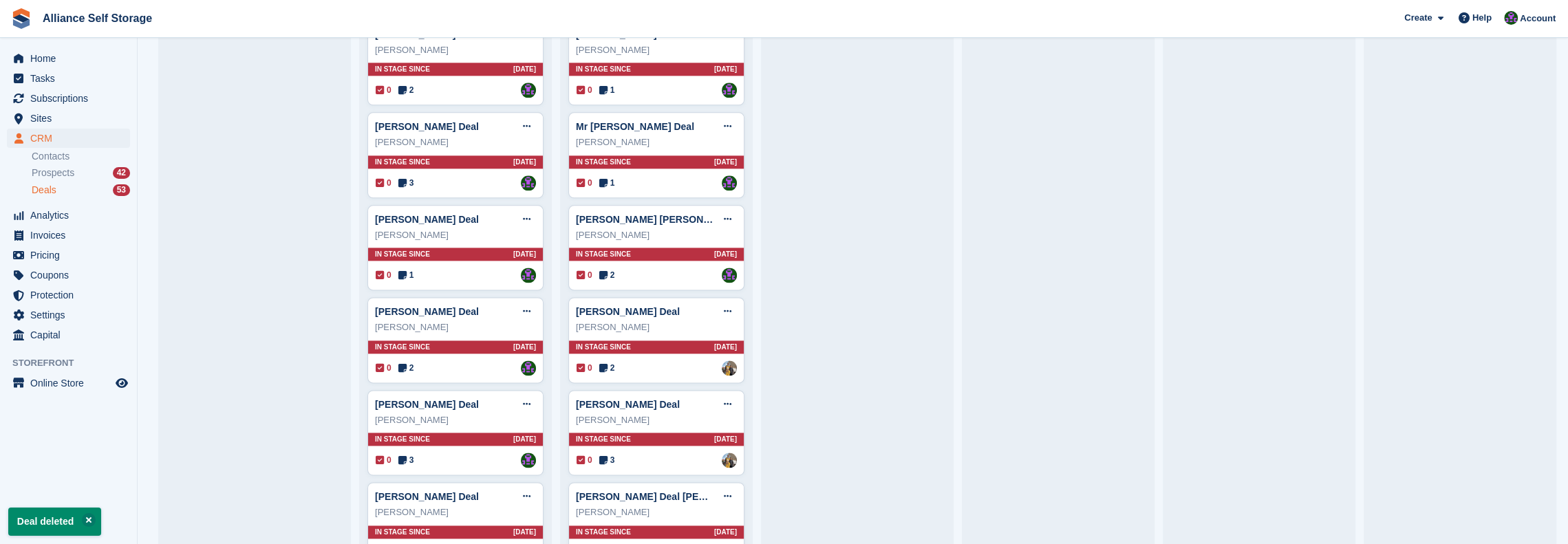
scroll to position [2221, 0]
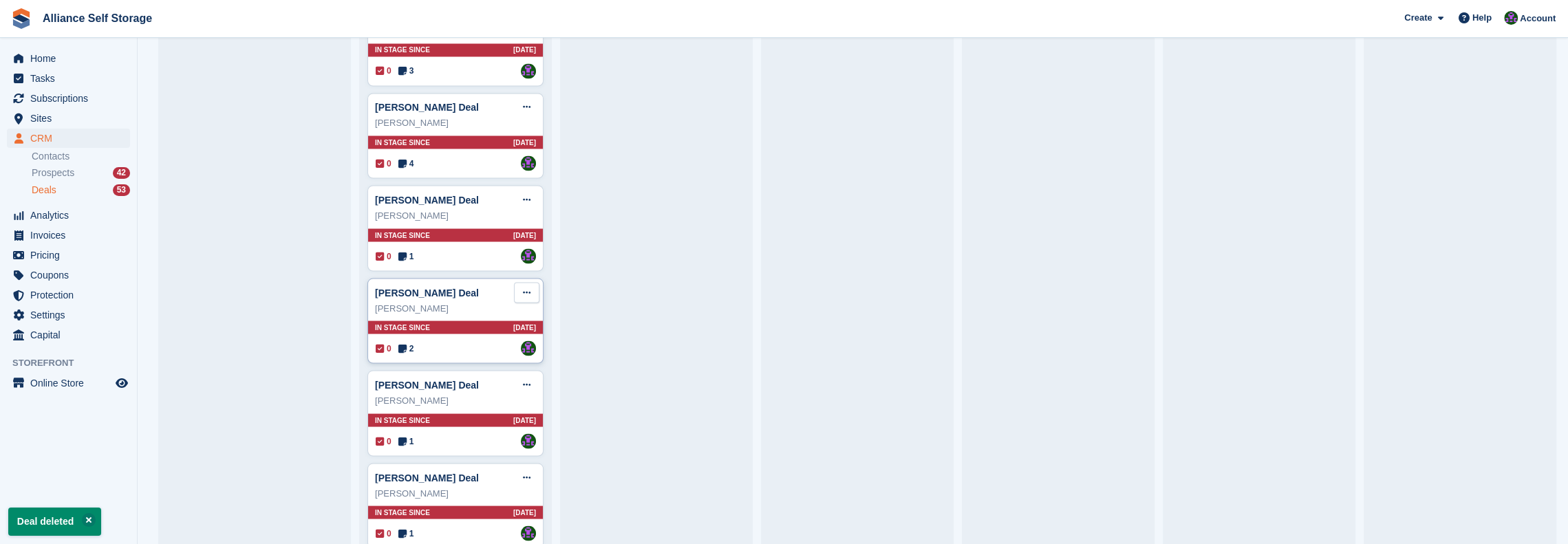
click at [527, 288] on icon at bounding box center [527, 292] width 8 height 9
click at [458, 387] on p "Delete deal" at bounding box center [473, 396] width 120 height 18
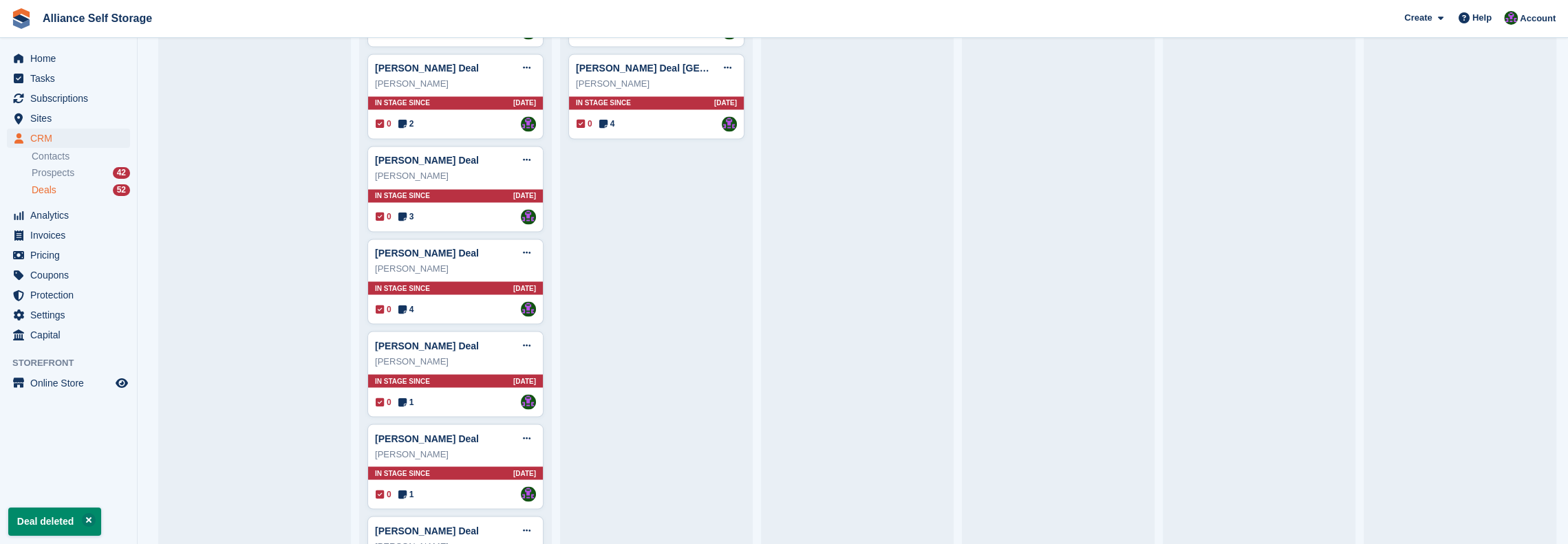
scroll to position [2129, 0]
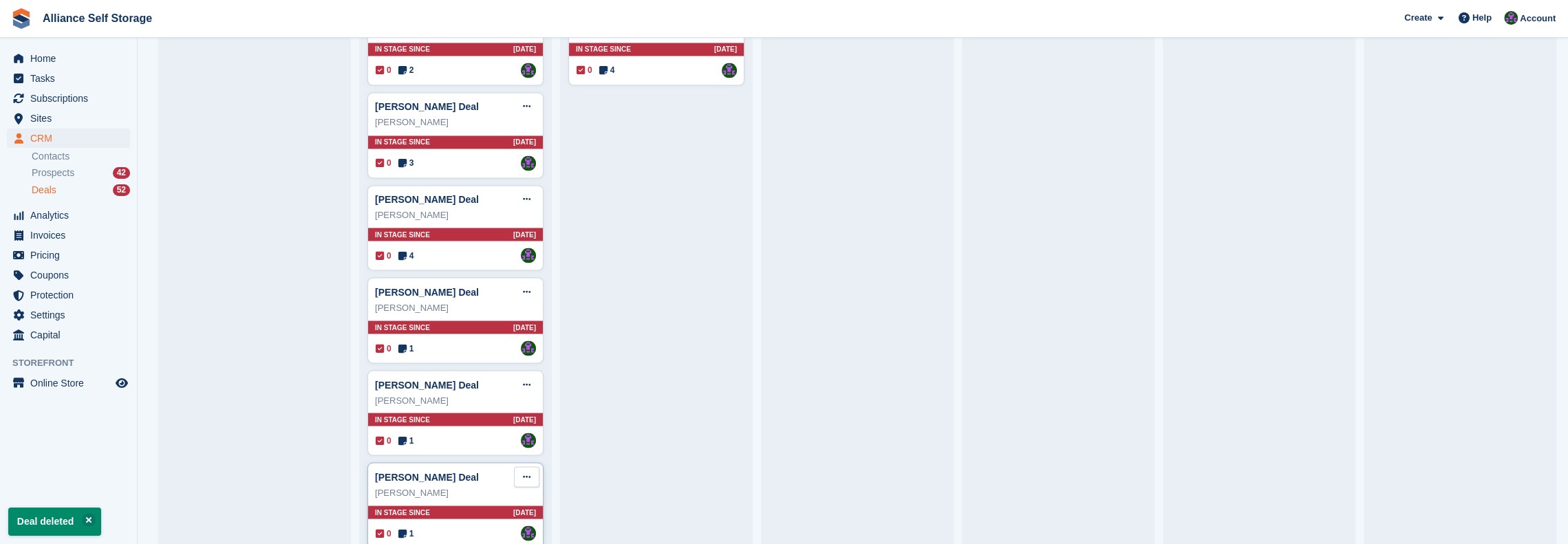
click at [518, 466] on button at bounding box center [527, 476] width 26 height 21
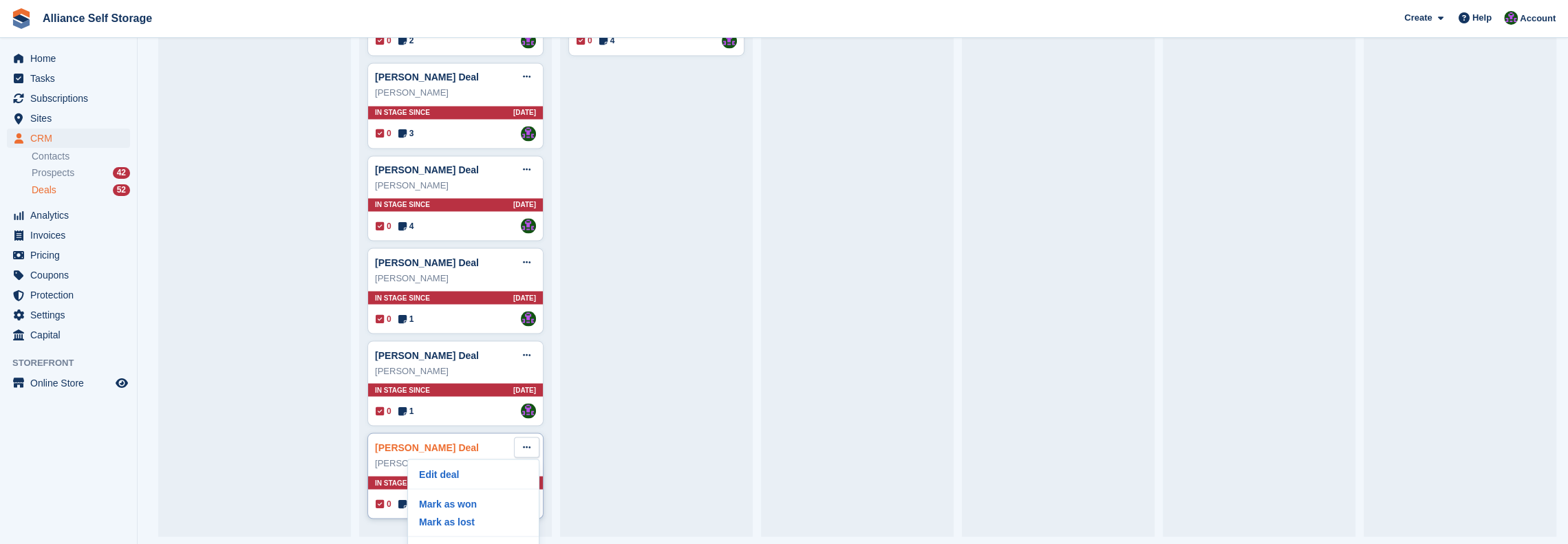
click at [387, 441] on link "[PERSON_NAME] Deal" at bounding box center [427, 446] width 104 height 11
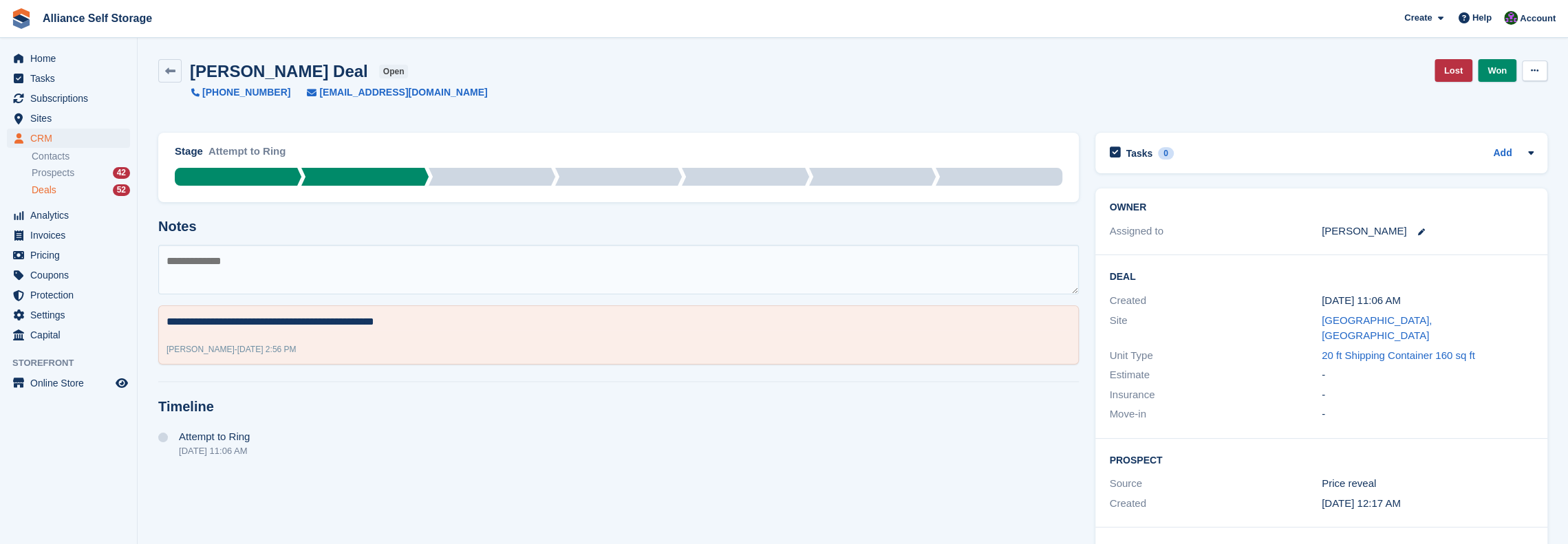
click at [975, 64] on button at bounding box center [1535, 70] width 26 height 21
click at [975, 133] on p "Delete Deal" at bounding box center [1481, 128] width 120 height 18
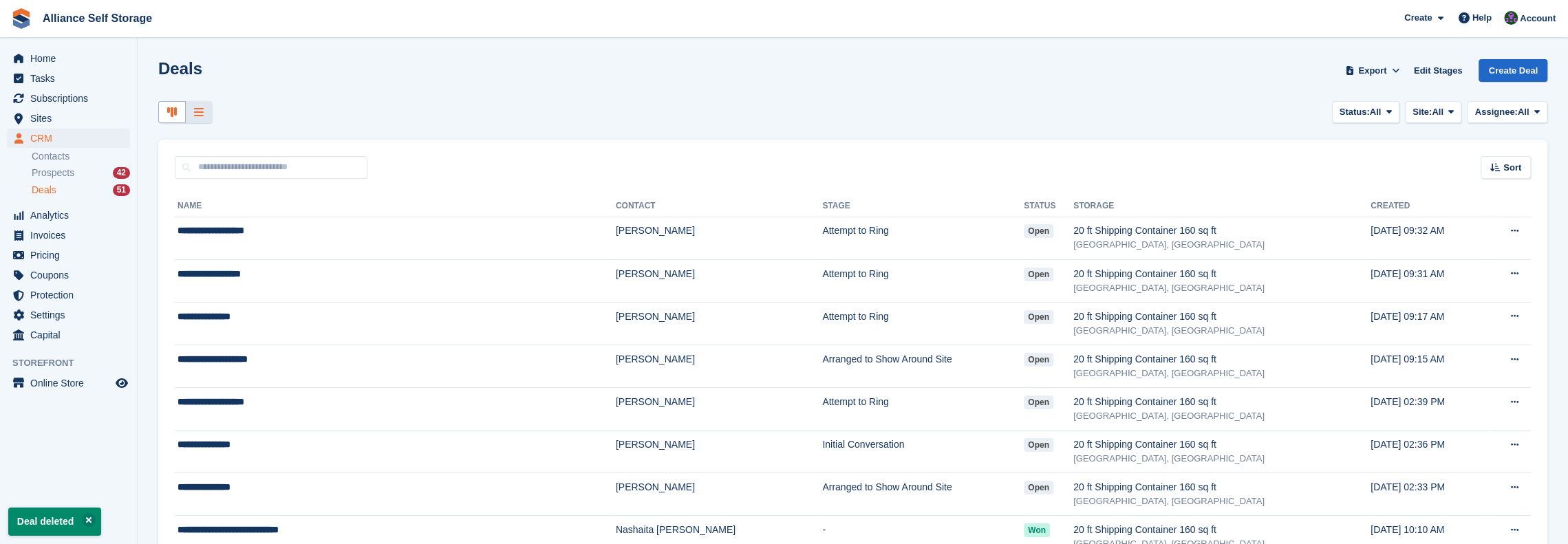
click at [165, 110] on div at bounding box center [172, 112] width 28 height 23
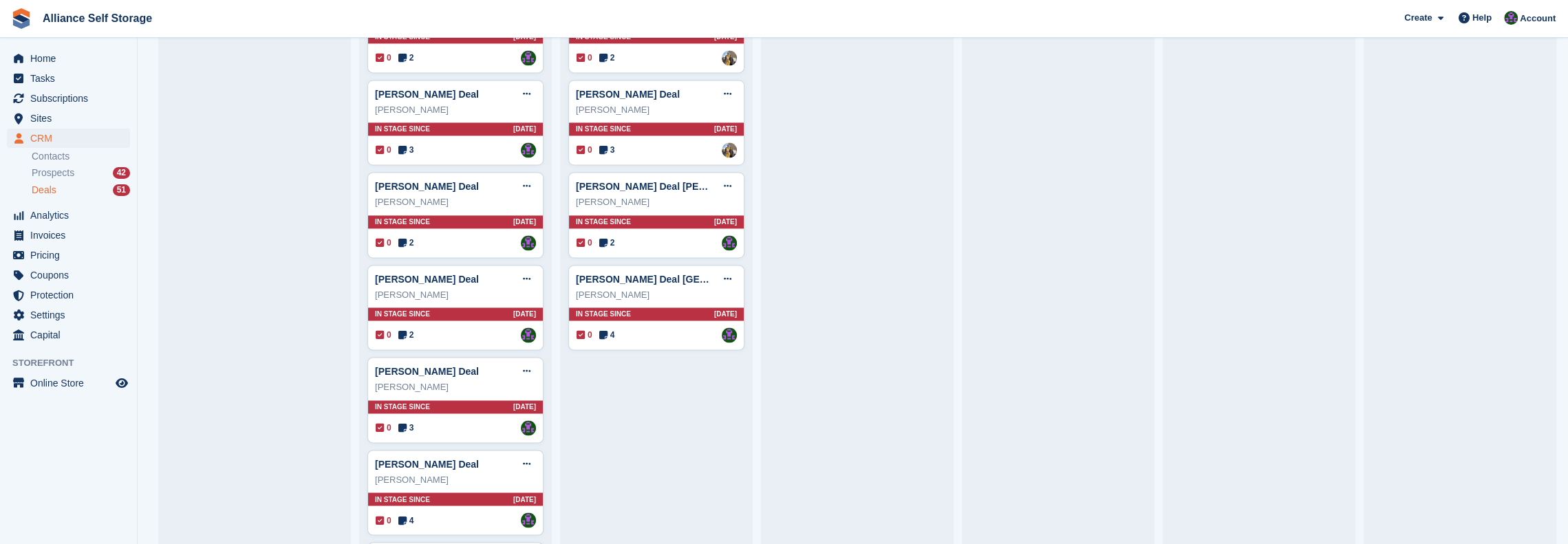
scroll to position [2038, 0]
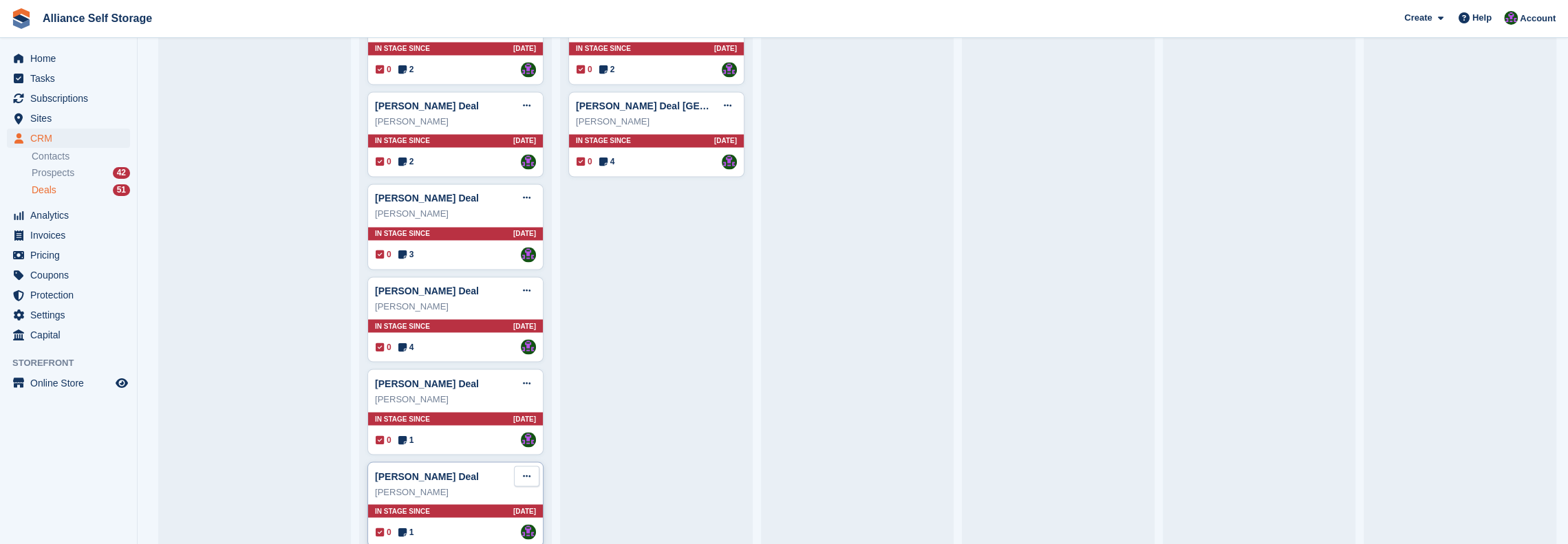
click at [519, 466] on button at bounding box center [527, 476] width 26 height 21
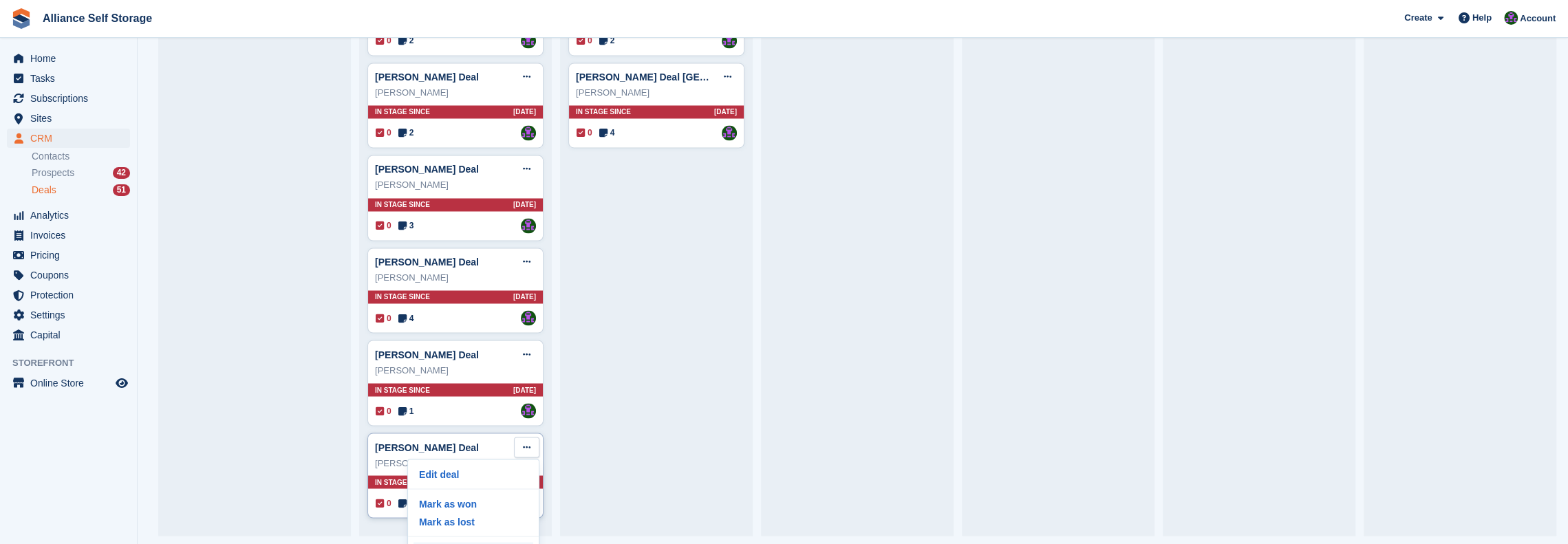
click at [476, 542] on p "Delete deal" at bounding box center [473, 551] width 120 height 18
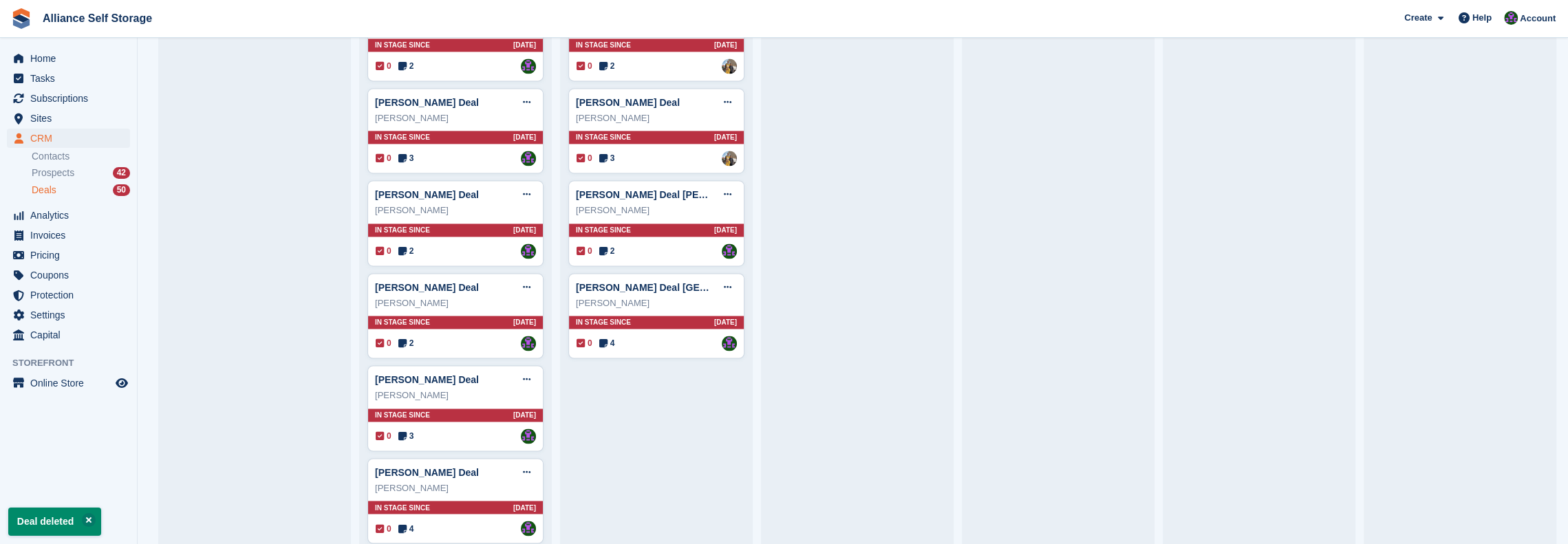
scroll to position [1946, 0]
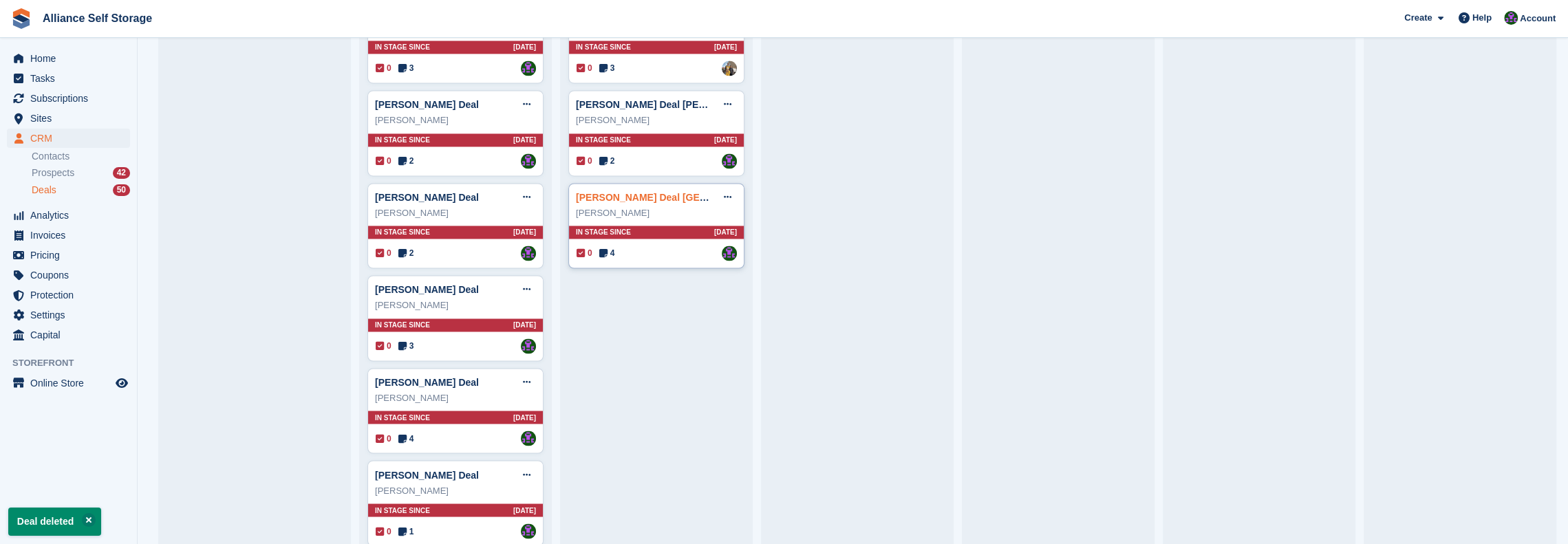
click at [633, 192] on link "[PERSON_NAME] Deal [GEOGRAPHIC_DATA]" at bounding box center [680, 197] width 209 height 11
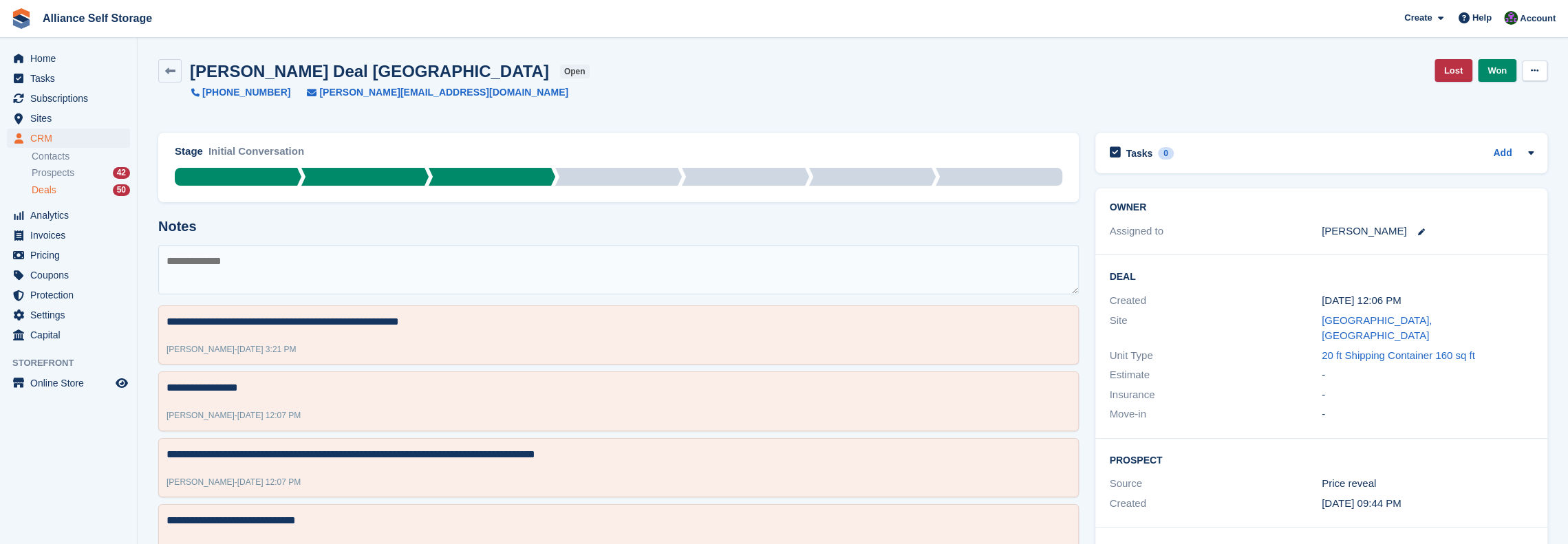
click at [975, 75] on icon at bounding box center [1535, 70] width 8 height 9
click at [975, 130] on p "Delete Deal" at bounding box center [1481, 128] width 120 height 18
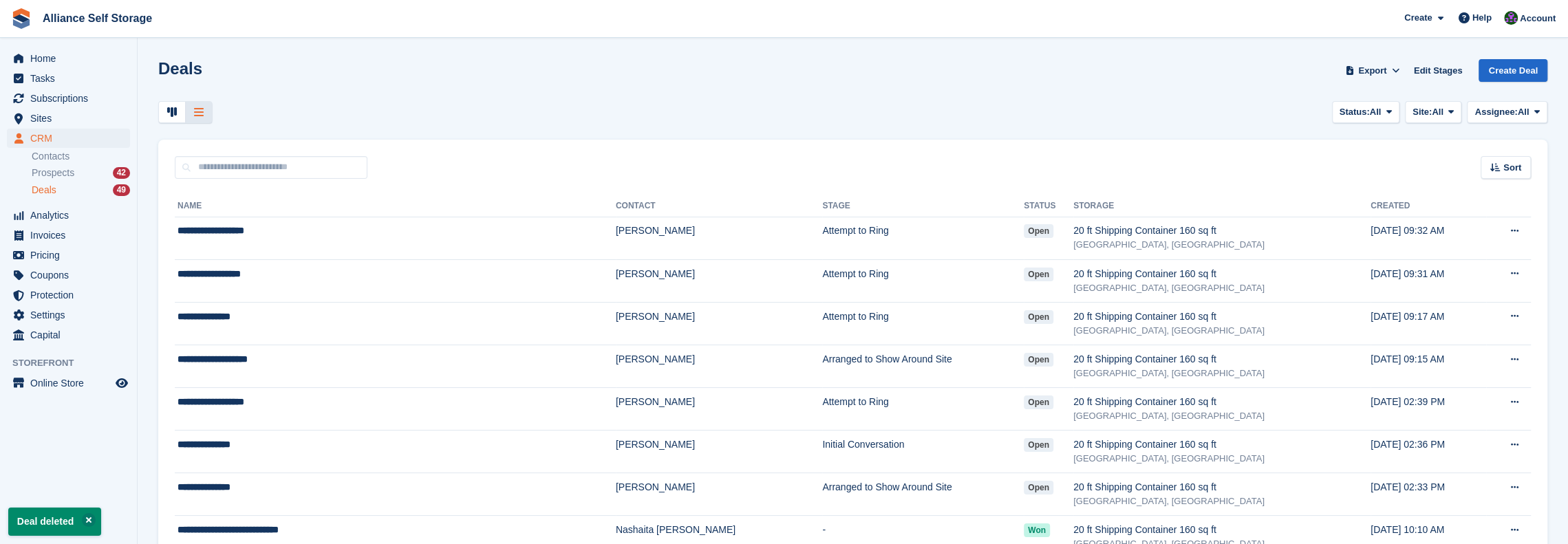
click at [43, 193] on span "Deals" at bounding box center [44, 190] width 25 height 13
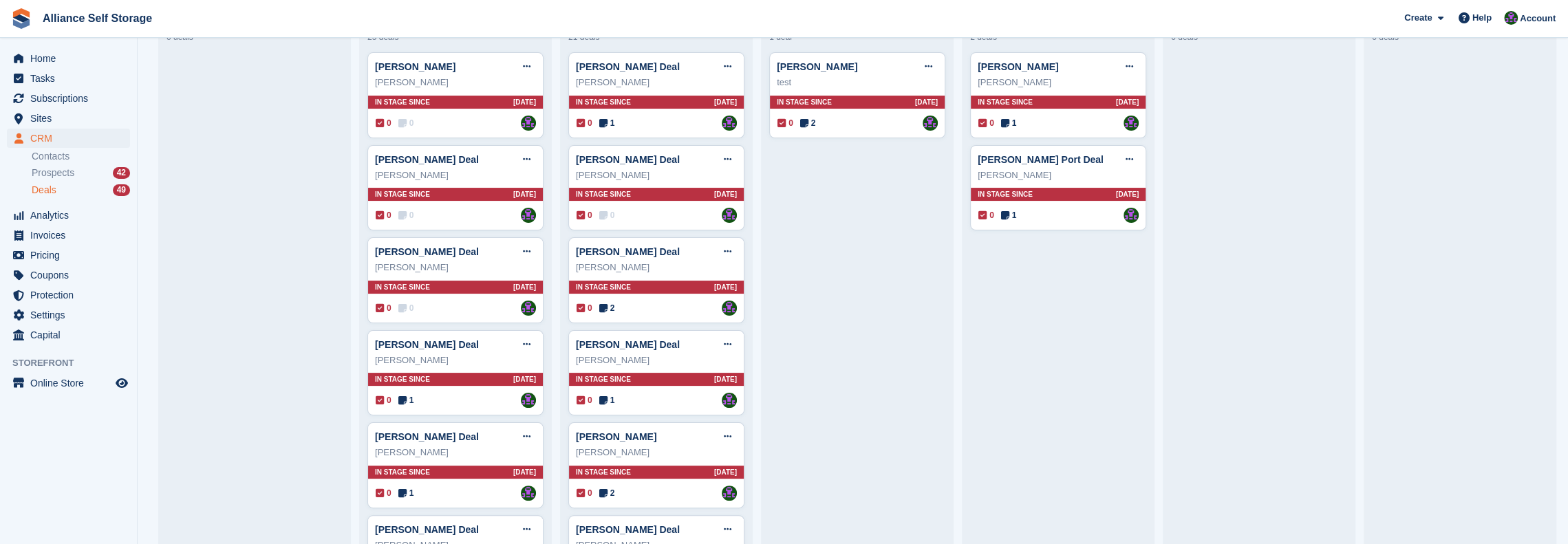
scroll to position [144, 0]
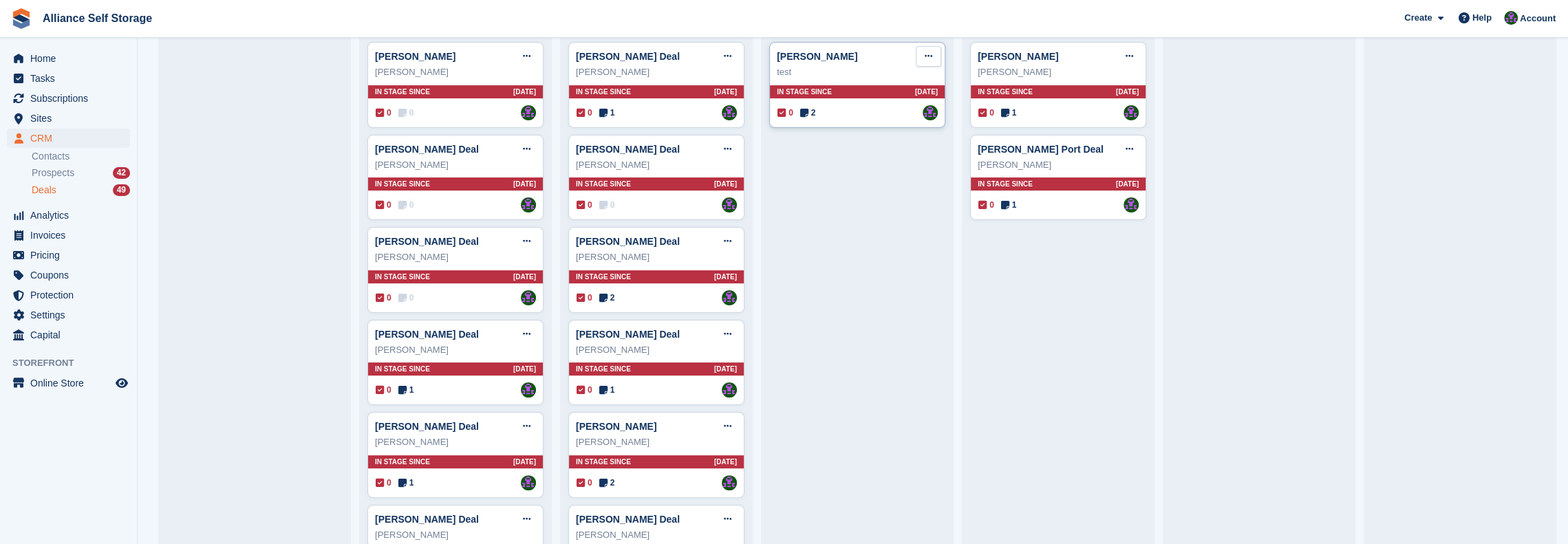
click at [920, 59] on button at bounding box center [929, 56] width 26 height 21
click at [853, 160] on p "Delete deal" at bounding box center [875, 160] width 120 height 18
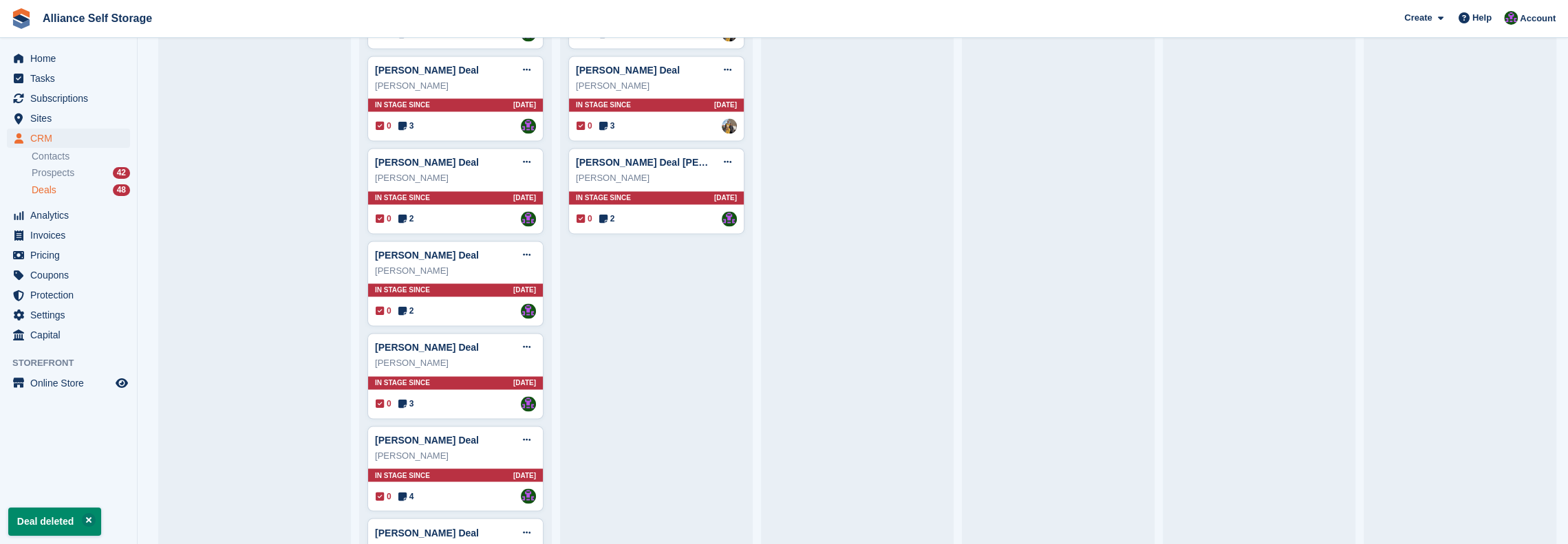
scroll to position [1946, 0]
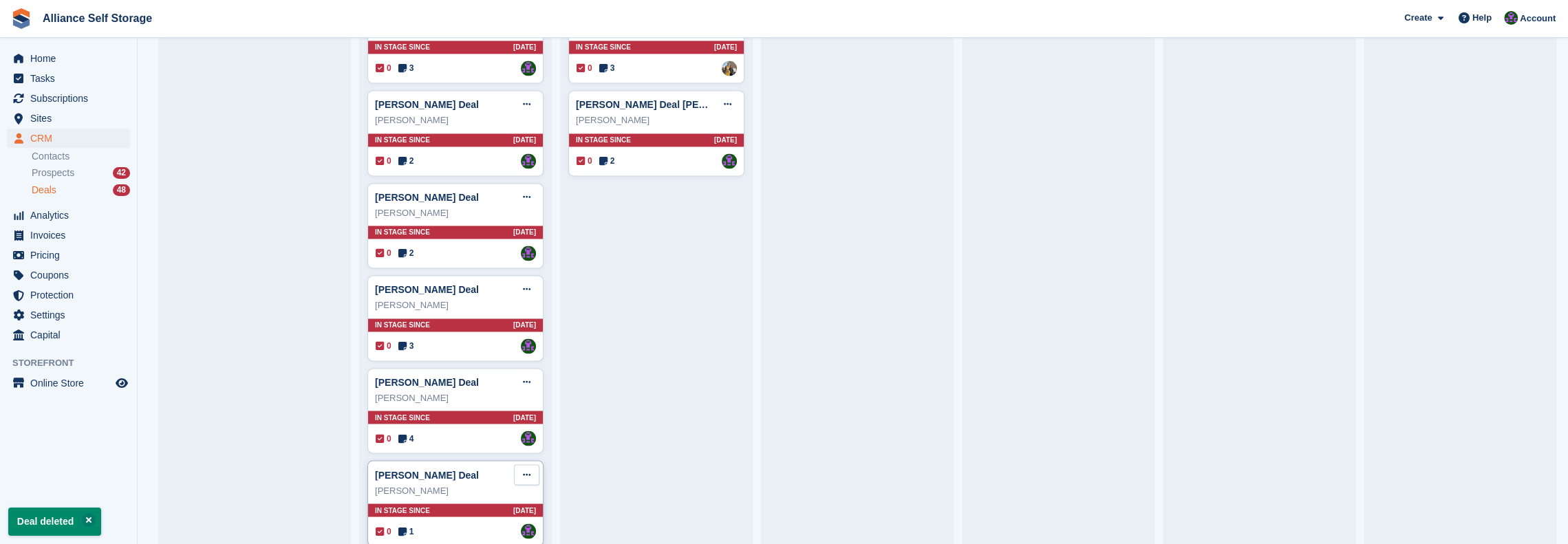
click at [527, 470] on icon at bounding box center [527, 474] width 8 height 9
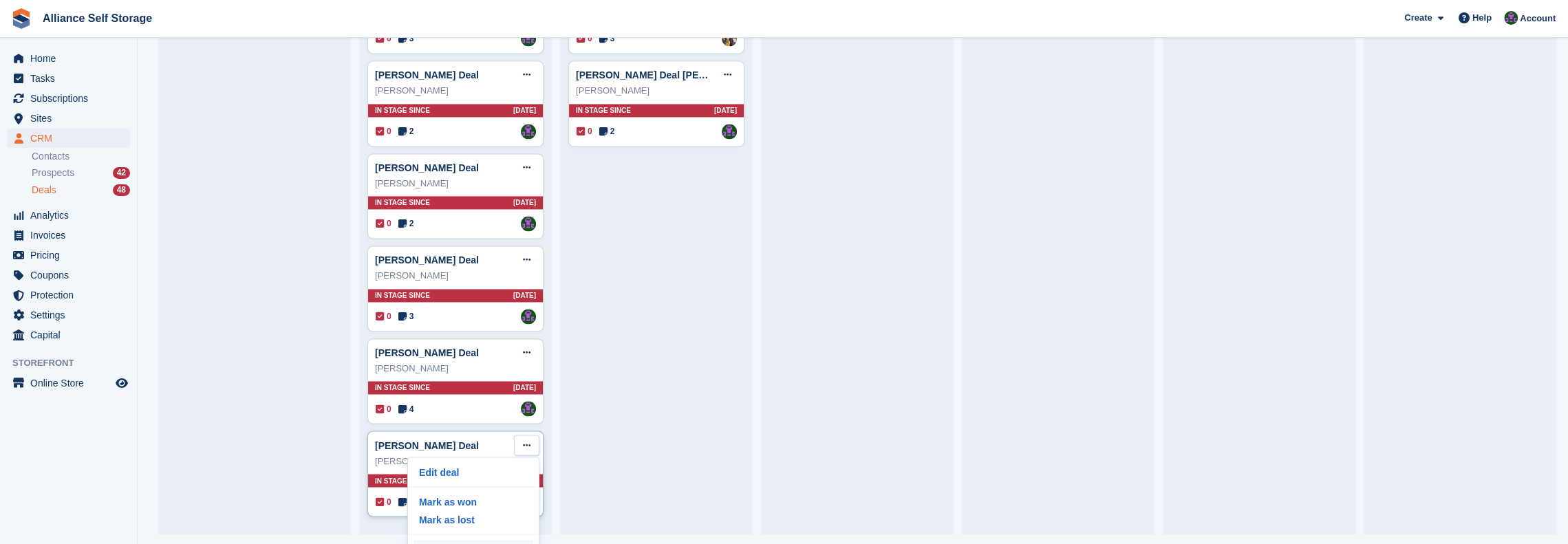
click at [463, 540] on p "Delete deal" at bounding box center [473, 549] width 120 height 18
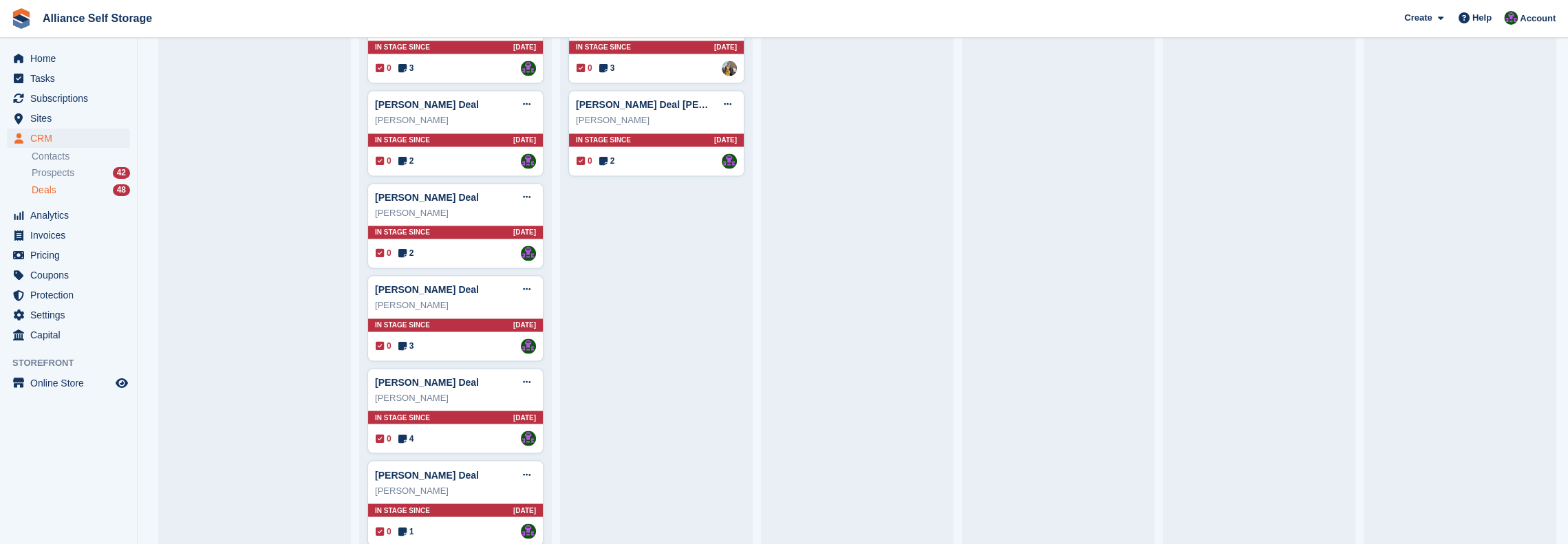
scroll to position [0, 0]
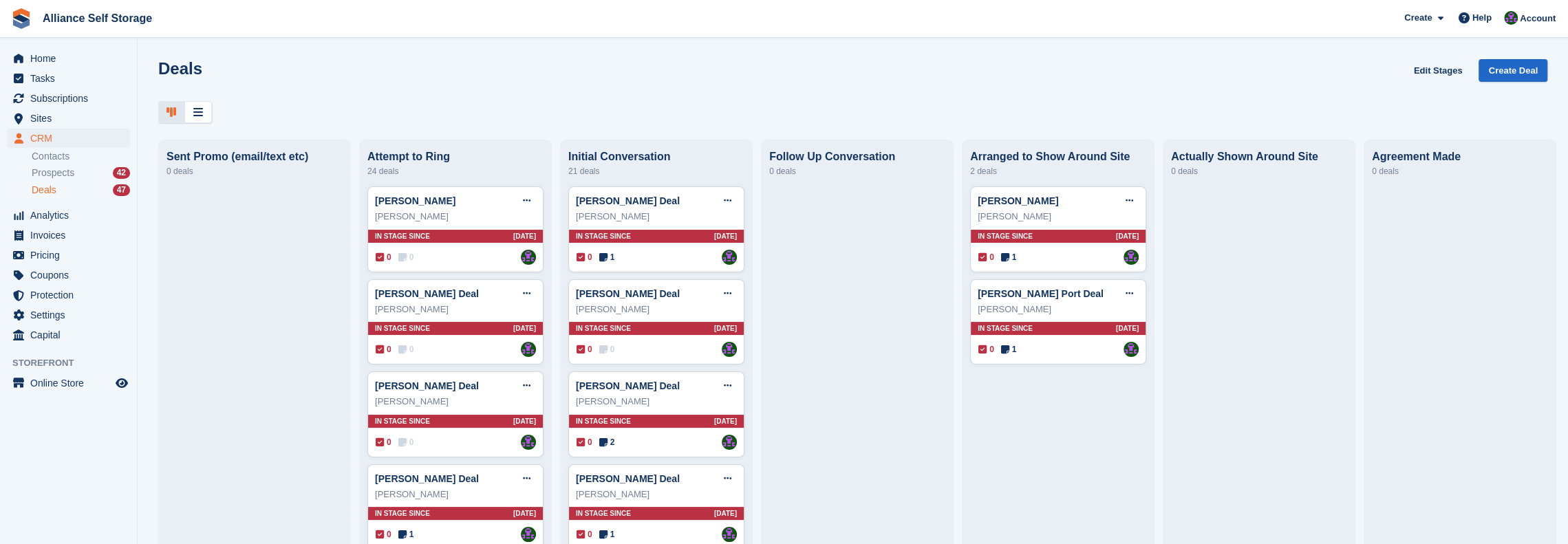
click at [905, 73] on div "Deals Edit Stages Create Deal" at bounding box center [852, 79] width 1389 height 40
